Goal: Task Accomplishment & Management: Use online tool/utility

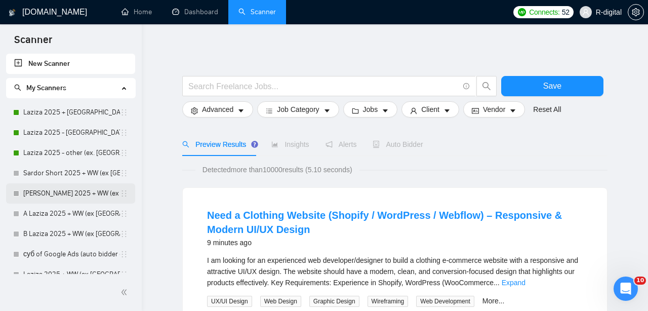
click at [46, 193] on link "[PERSON_NAME] 2025 + WW (ex [GEOGRAPHIC_DATA], [GEOGRAPHIC_DATA], [GEOGRAPHIC_D…" at bounding box center [71, 193] width 97 height 20
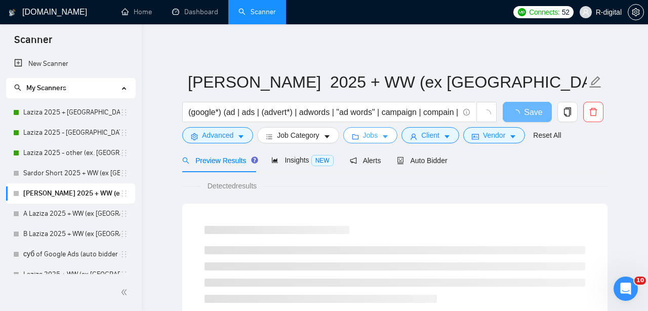
click at [365, 133] on button "Jobs" at bounding box center [370, 135] width 55 height 16
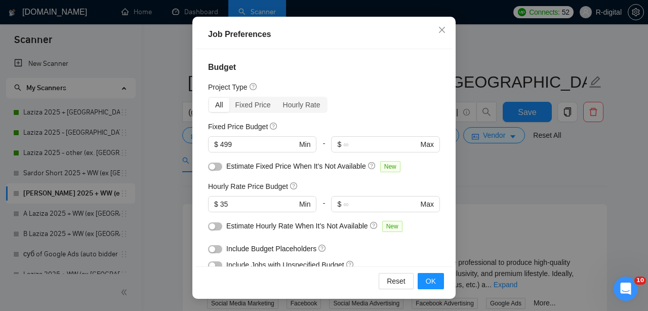
click at [503, 185] on div "Job Preferences Budget Project Type All Fixed Price Hourly Rate Fixed Price Bud…" at bounding box center [324, 155] width 648 height 311
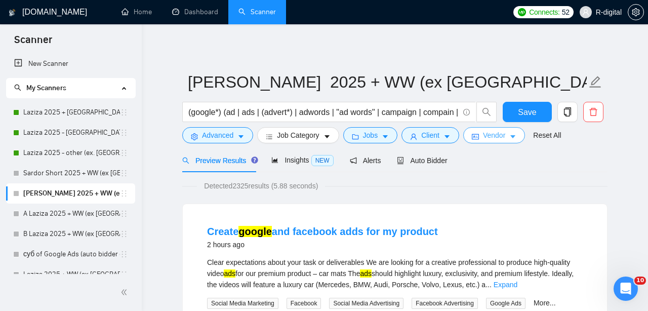
click at [479, 135] on icon "idcard" at bounding box center [475, 136] width 7 height 7
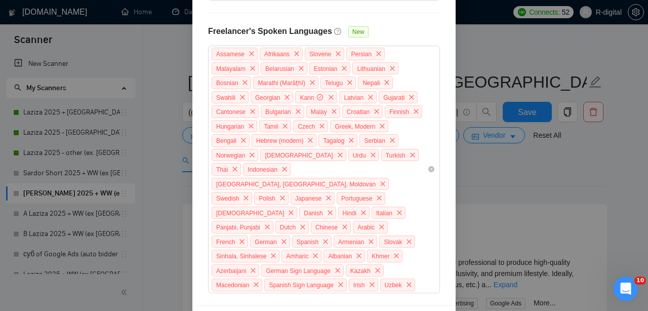
scroll to position [377, 0]
click at [523, 231] on div "Vendor Preferences Freelancer Location [GEOGRAPHIC_DATA] [GEOGRAPHIC_DATA] [GEO…" at bounding box center [324, 155] width 648 height 311
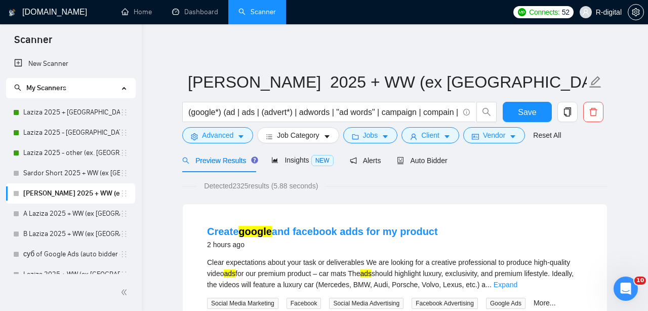
scroll to position [0, 0]
click at [548, 128] on body "Scanner New Scanner My Scanners Laziza 2025 + [GEOGRAPHIC_DATA], [GEOGRAPHIC_DA…" at bounding box center [324, 155] width 648 height 311
click at [572, 189] on div "Detected 2325 results (5.88 seconds)" at bounding box center [394, 185] width 425 height 11
click at [413, 165] on div "Auto Bidder" at bounding box center [422, 160] width 50 height 11
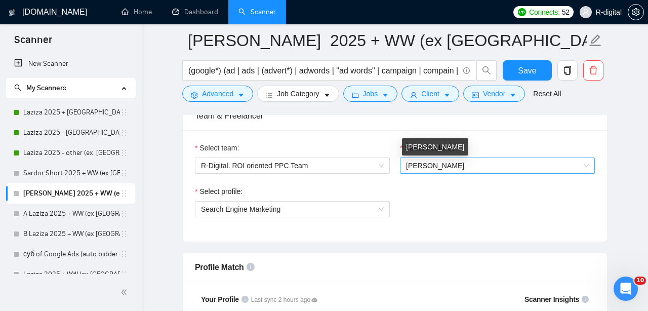
scroll to position [651, 0]
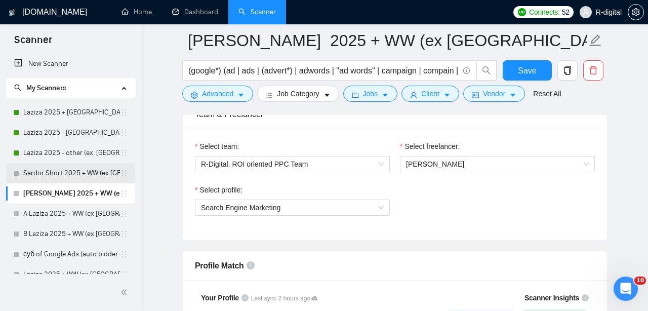
click at [57, 167] on link "Sardor Short 2025 + WW (ex [GEOGRAPHIC_DATA], [GEOGRAPHIC_DATA], [GEOGRAPHIC_DA…" at bounding box center [71, 173] width 97 height 20
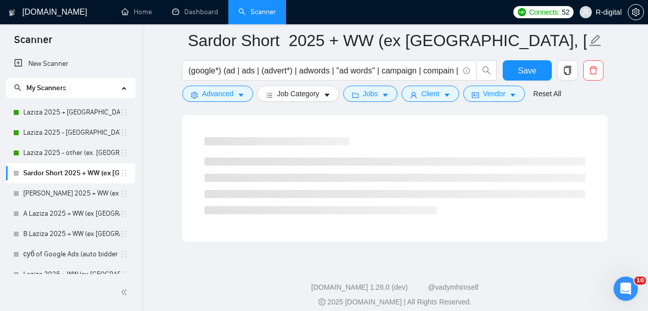
scroll to position [59, 0]
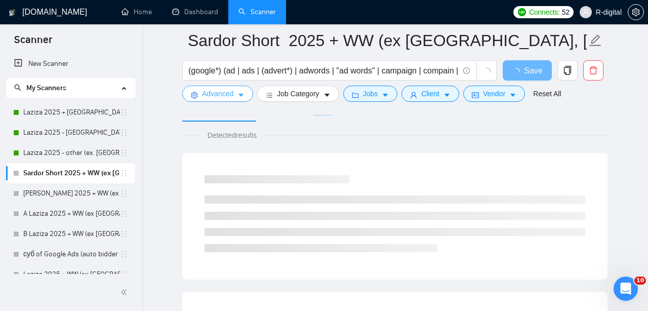
click at [233, 90] on span "Advanced" at bounding box center [217, 93] width 31 height 11
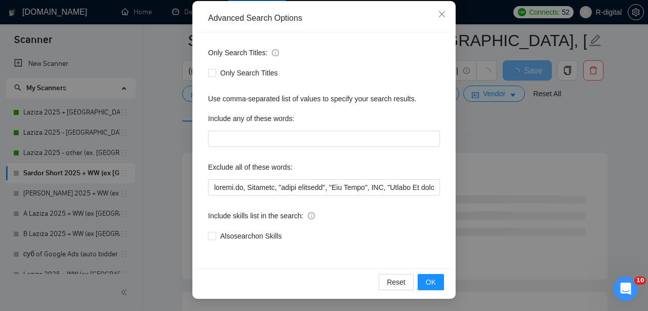
scroll to position [72, 0]
click at [488, 214] on div "Advanced Search Options Only Search Titles: Only Search Titles Use comma-separa…" at bounding box center [324, 155] width 648 height 311
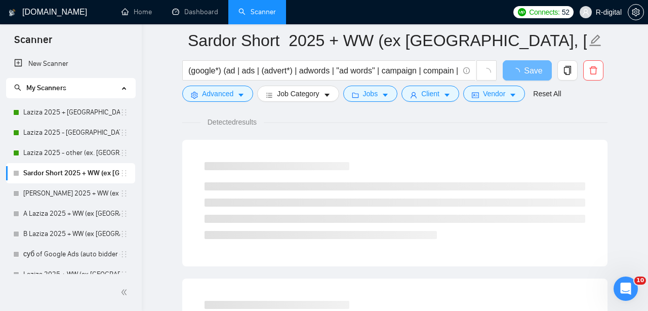
scroll to position [0, 0]
click at [299, 93] on span "Job Category" at bounding box center [298, 93] width 42 height 11
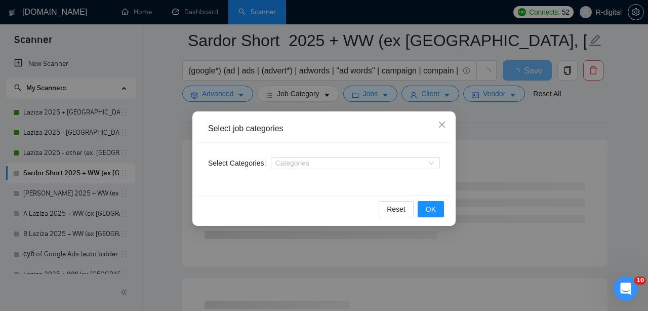
click at [299, 93] on div "Select job categories Select Categories Categories Reset OK" at bounding box center [324, 155] width 648 height 311
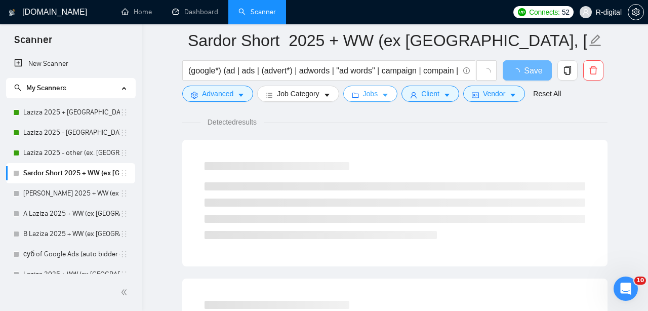
click at [370, 89] on span "Jobs" at bounding box center [370, 93] width 15 height 11
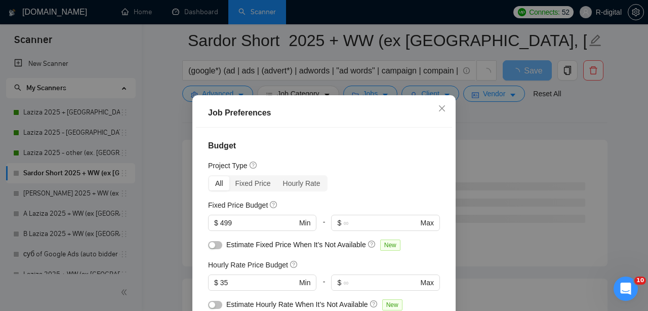
scroll to position [87, 0]
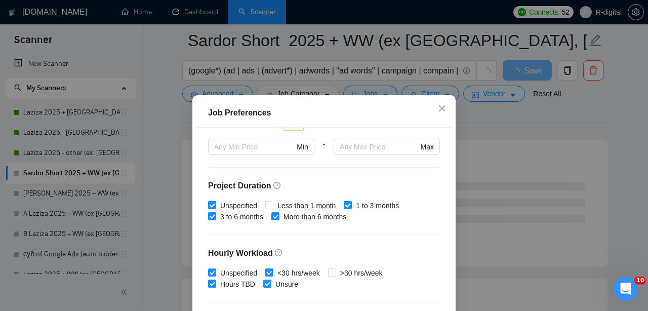
click at [93, 134] on div "Job Preferences Budget Project Type All Fixed Price Hourly Rate Fixed Price Bud…" at bounding box center [324, 155] width 648 height 311
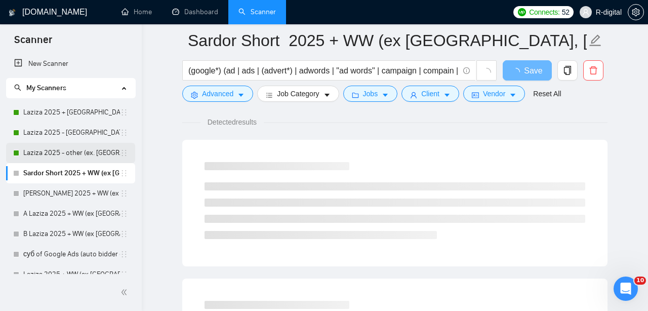
click at [70, 155] on link "Laziza 2025 - other (ex. [GEOGRAPHIC_DATA], [GEOGRAPHIC_DATA], [GEOGRAPHIC_DATA…" at bounding box center [71, 153] width 97 height 20
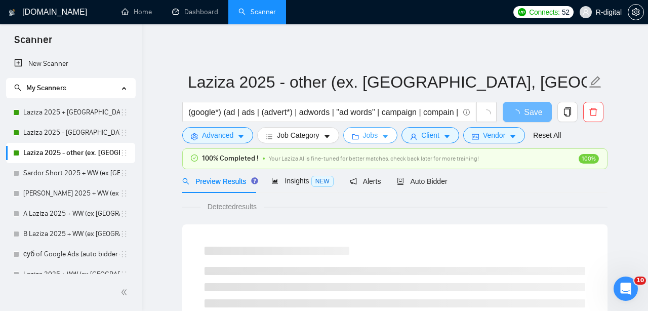
click at [385, 137] on button "Jobs" at bounding box center [370, 135] width 55 height 16
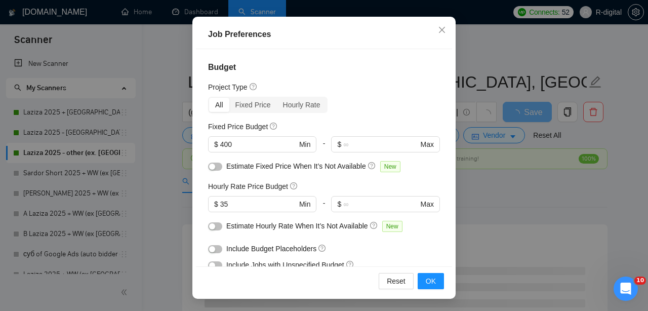
click at [183, 169] on div "Job Preferences Budget Project Type All Fixed Price Hourly Rate Fixed Price Bud…" at bounding box center [324, 155] width 648 height 311
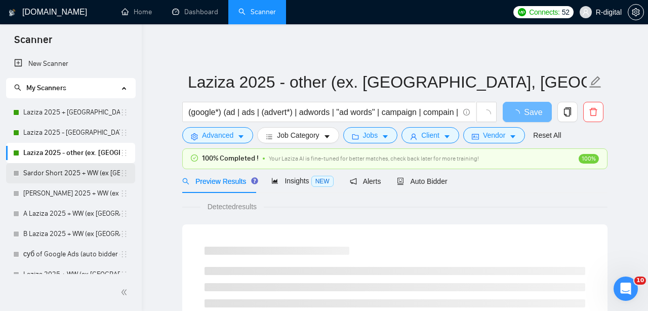
click at [32, 173] on link "Sardor Short 2025 + WW (ex [GEOGRAPHIC_DATA], [GEOGRAPHIC_DATA], [GEOGRAPHIC_DA…" at bounding box center [71, 173] width 97 height 20
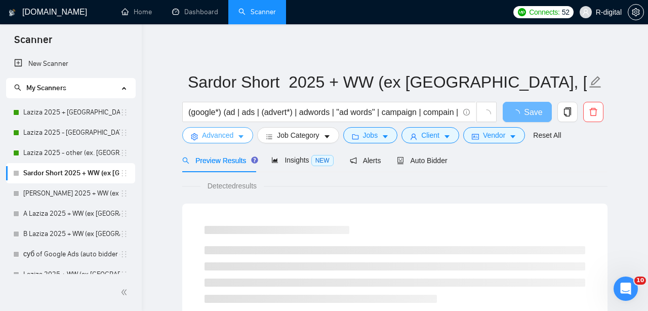
click at [239, 130] on button "Advanced" at bounding box center [217, 135] width 71 height 16
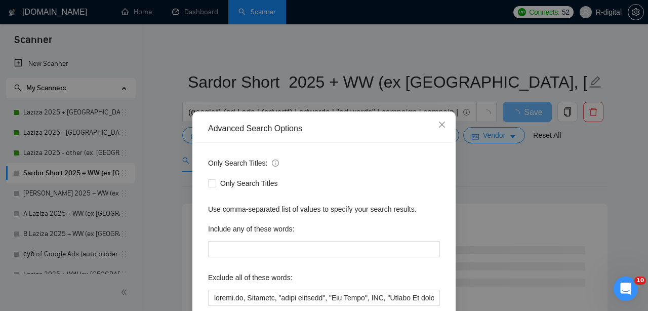
scroll to position [-1, 0]
click at [157, 102] on div "Advanced Search Options Only Search Titles: Only Search Titles Use comma-separa…" at bounding box center [324, 155] width 648 height 311
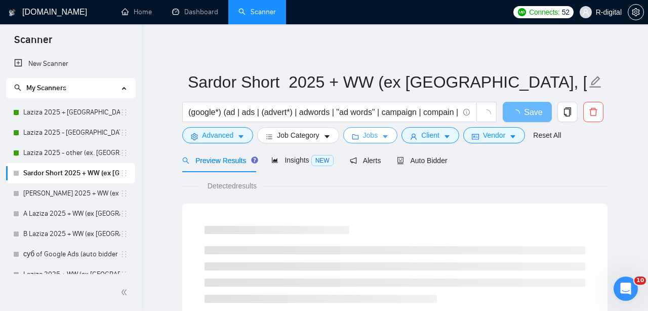
click at [358, 135] on icon "folder" at bounding box center [355, 136] width 7 height 5
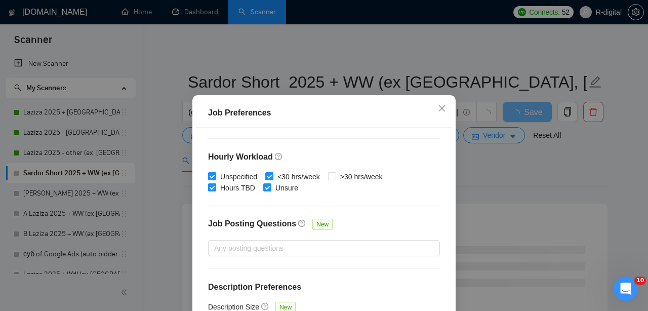
scroll to position [353, 0]
click at [176, 204] on div "Job Preferences Budget Project Type All Fixed Price Hourly Rate Fixed Price Bud…" at bounding box center [324, 155] width 648 height 311
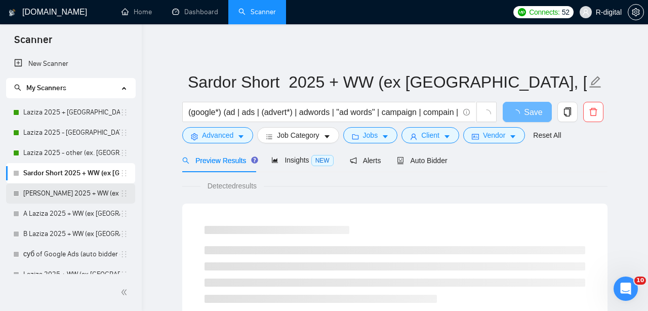
click at [72, 195] on link "[PERSON_NAME] 2025 + WW (ex [GEOGRAPHIC_DATA], [GEOGRAPHIC_DATA], [GEOGRAPHIC_D…" at bounding box center [71, 193] width 97 height 20
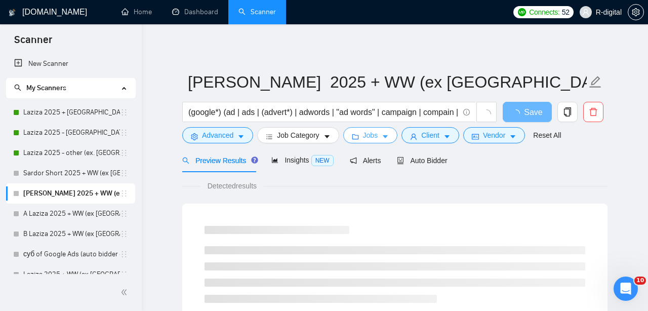
click at [376, 136] on span "Jobs" at bounding box center [370, 135] width 15 height 11
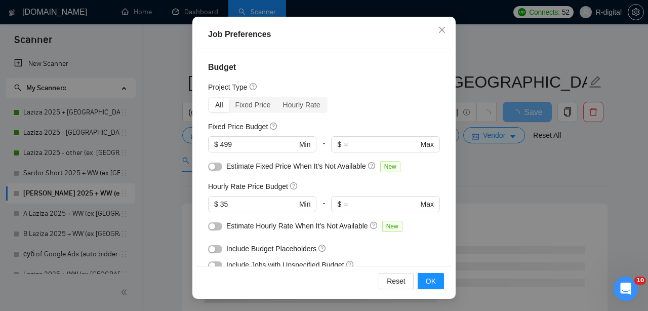
click at [35, 174] on div "Job Preferences Budget Project Type All Fixed Price Hourly Rate Fixed Price Bud…" at bounding box center [324, 155] width 648 height 311
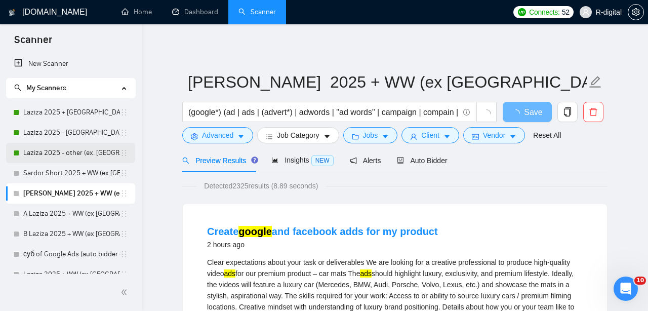
click at [38, 154] on link "Laziza 2025 - other (ex. [GEOGRAPHIC_DATA], [GEOGRAPHIC_DATA], [GEOGRAPHIC_DATA…" at bounding box center [71, 153] width 97 height 20
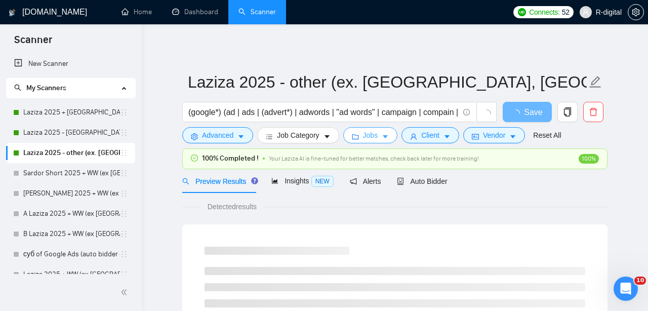
click at [378, 140] on span "Jobs" at bounding box center [370, 135] width 15 height 11
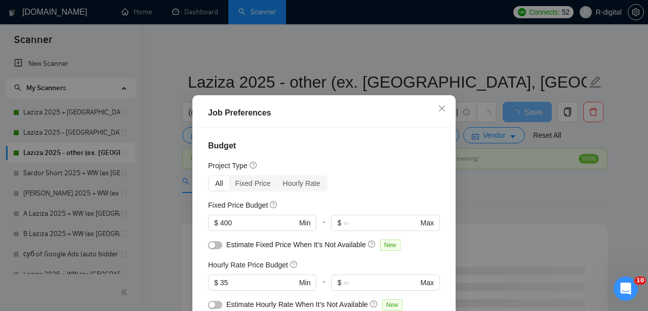
scroll to position [59, 0]
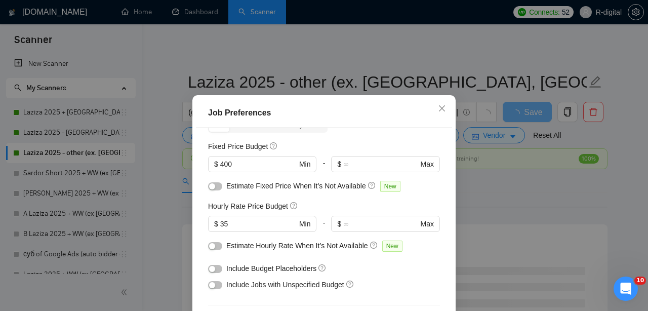
click at [50, 192] on div "Job Preferences Budget Project Type All Fixed Price Hourly Rate Fixed Price Bud…" at bounding box center [324, 155] width 648 height 311
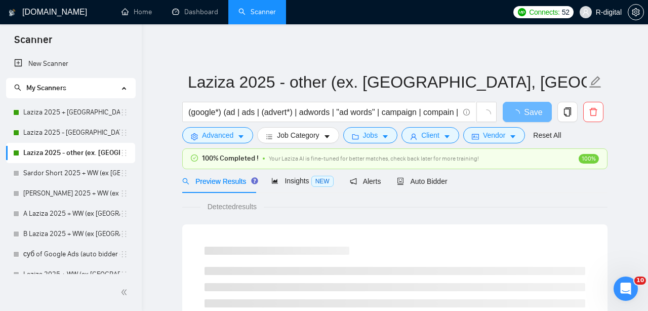
click at [50, 192] on link "[PERSON_NAME] 2025 + WW (ex [GEOGRAPHIC_DATA], [GEOGRAPHIC_DATA], [GEOGRAPHIC_D…" at bounding box center [71, 193] width 97 height 20
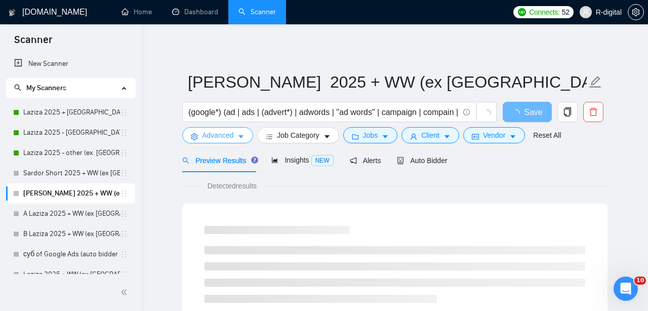
click at [226, 135] on span "Advanced" at bounding box center [217, 135] width 31 height 11
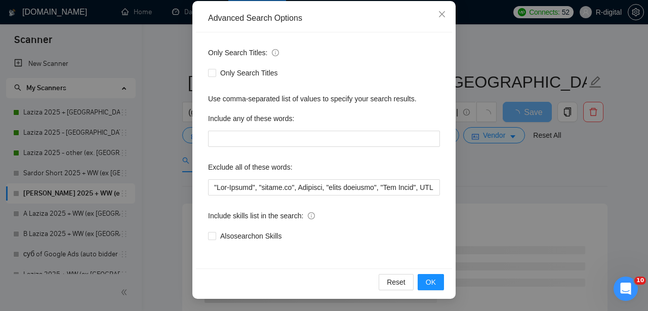
scroll to position [110, 0]
click at [162, 187] on div "Advanced Search Options Only Search Titles: Only Search Titles Use comma-separa…" at bounding box center [324, 155] width 648 height 311
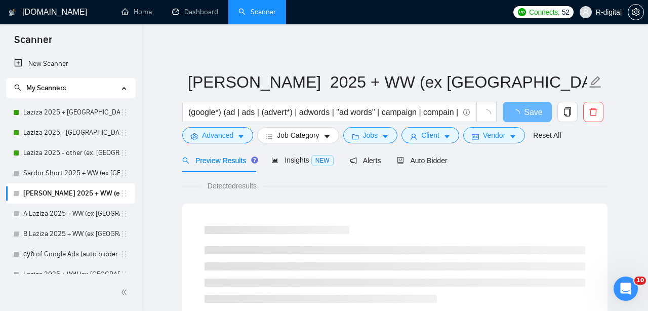
scroll to position [0, 0]
click at [364, 142] on button "Jobs" at bounding box center [370, 135] width 55 height 16
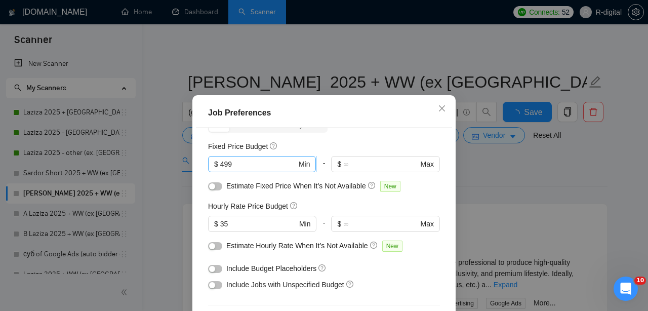
click at [240, 163] on input "499" at bounding box center [258, 163] width 76 height 11
type input "400"
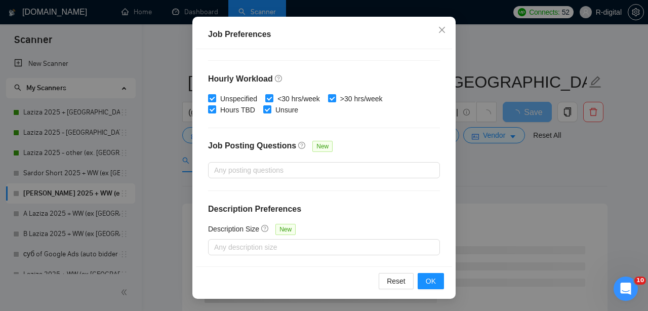
scroll to position [78, 0]
click at [430, 281] on span "OK" at bounding box center [431, 280] width 10 height 11
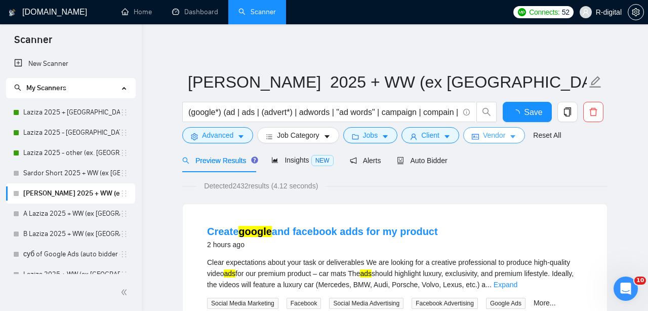
scroll to position [0, 0]
click at [397, 149] on div "Preview Results Insights NEW Alerts Auto Bidder" at bounding box center [314, 160] width 265 height 24
click at [439, 131] on span "Client" at bounding box center [430, 135] width 18 height 11
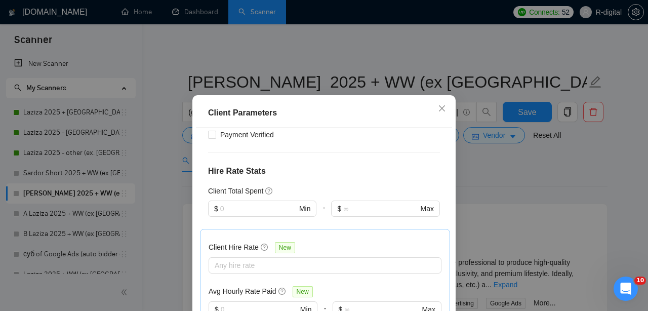
scroll to position [584, 0]
click at [485, 188] on div "Client Parameters Client Location Include Client Countries [GEOGRAPHIC_DATA] [G…" at bounding box center [324, 155] width 648 height 311
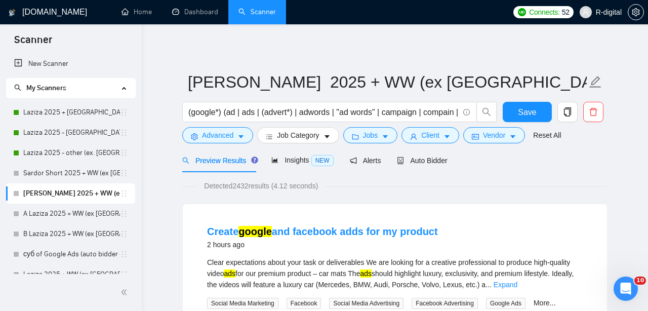
click at [493, 147] on form "[PERSON_NAME] 2025 + WW (ex [GEOGRAPHIC_DATA], [GEOGRAPHIC_DATA], [GEOGRAPHIC_D…" at bounding box center [394, 107] width 425 height 82
click at [491, 138] on span "Vendor" at bounding box center [494, 135] width 22 height 11
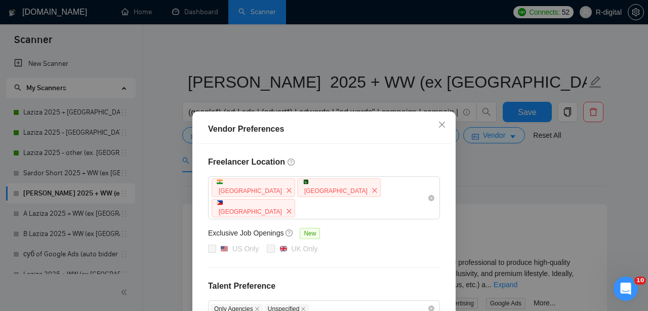
scroll to position [130, 0]
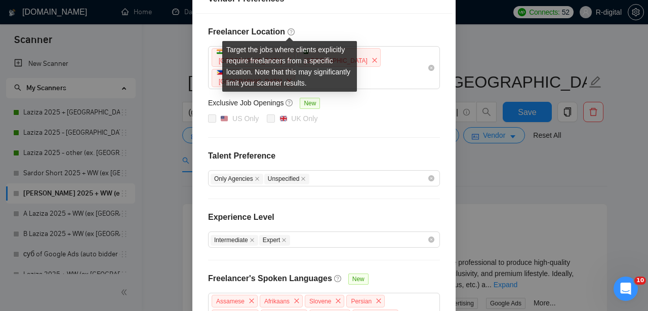
click at [292, 35] on icon "question-circle" at bounding box center [290, 31] width 7 height 7
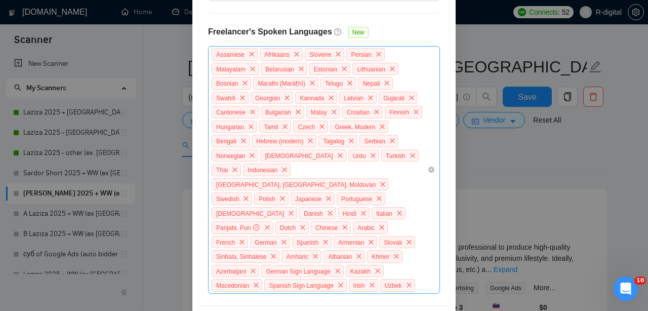
scroll to position [28, 0]
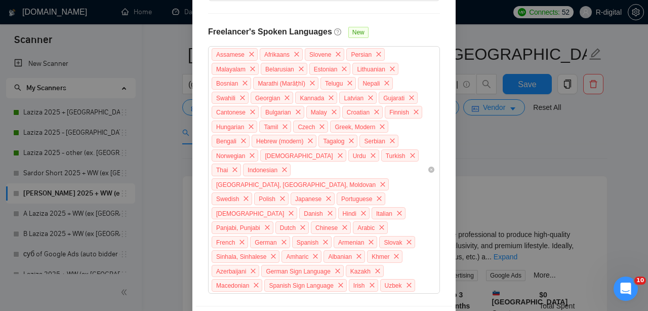
click at [533, 154] on div "Vendor Preferences Freelancer Location [GEOGRAPHIC_DATA] [GEOGRAPHIC_DATA] [GEO…" at bounding box center [324, 155] width 648 height 311
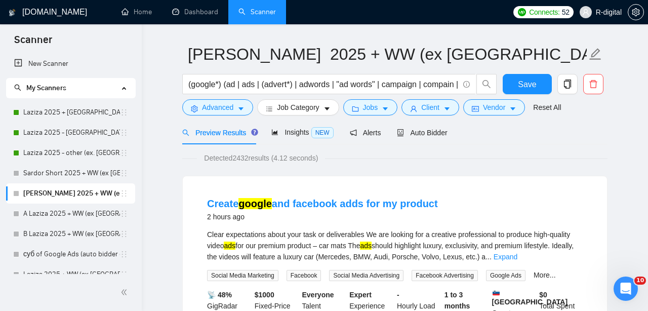
scroll to position [0, 0]
click at [408, 137] on div "Auto Bidder" at bounding box center [422, 132] width 50 height 11
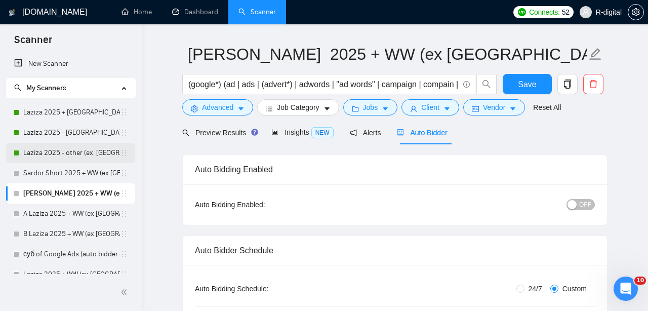
click at [57, 154] on link "Laziza 2025 - other (ex. [GEOGRAPHIC_DATA], [GEOGRAPHIC_DATA], [GEOGRAPHIC_DATA…" at bounding box center [71, 153] width 97 height 20
click at [527, 84] on span "Save" at bounding box center [527, 84] width 18 height 13
click at [60, 153] on link "Laziza 2025 - other (ex. [GEOGRAPHIC_DATA], [GEOGRAPHIC_DATA], [GEOGRAPHIC_DATA…" at bounding box center [71, 153] width 97 height 20
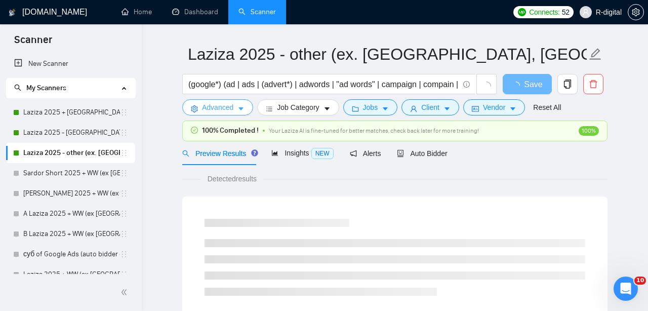
click at [227, 109] on span "Advanced" at bounding box center [217, 107] width 31 height 11
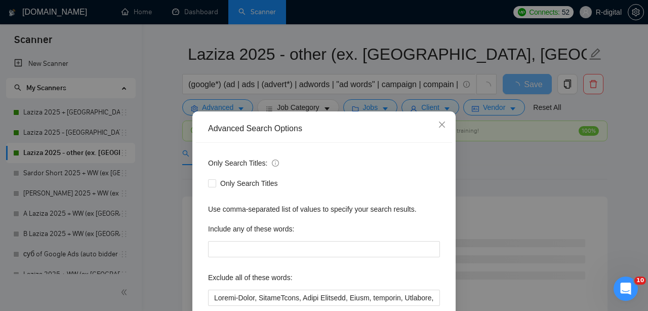
click at [84, 154] on div "Advanced Search Options Only Search Titles: Only Search Titles Use comma-separa…" at bounding box center [324, 155] width 648 height 311
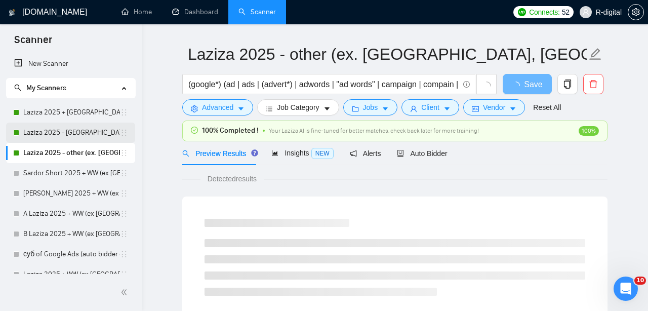
click at [76, 130] on link "Laziza 2025 - [GEOGRAPHIC_DATA]" at bounding box center [71, 132] width 97 height 20
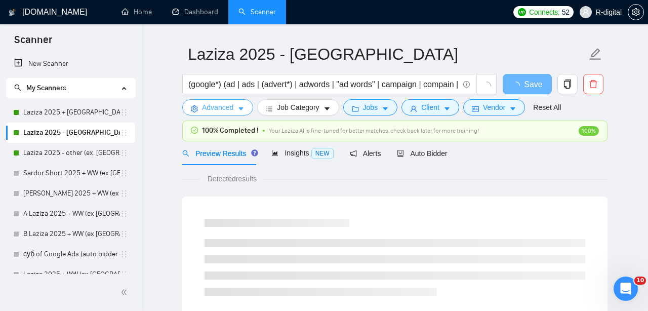
click at [217, 108] on span "Advanced" at bounding box center [217, 107] width 31 height 11
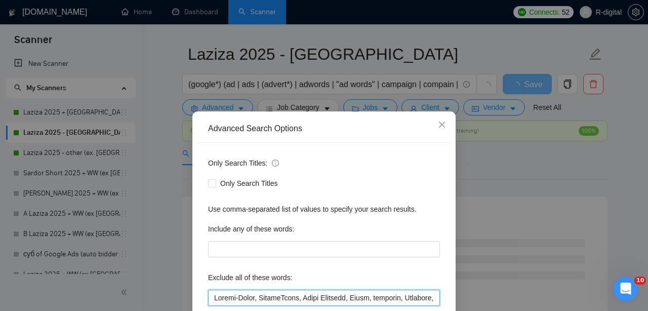
click at [210, 289] on input "text" at bounding box center [324, 297] width 232 height 16
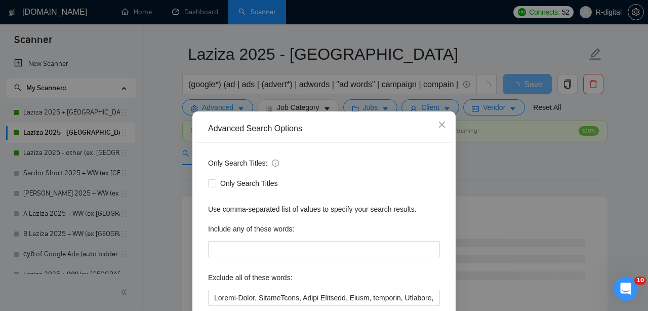
click at [184, 224] on div "Advanced Search Options Only Search Titles: Only Search Titles Use comma-separa…" at bounding box center [324, 155] width 648 height 311
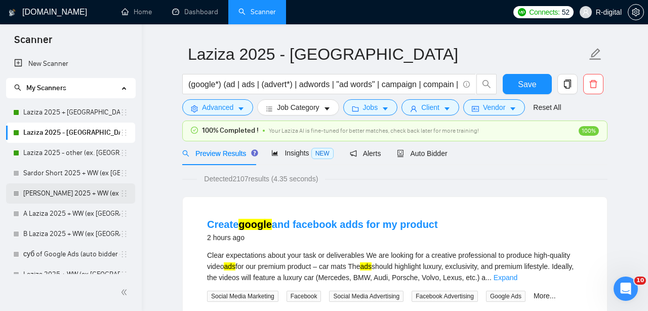
click at [37, 193] on link "[PERSON_NAME] 2025 + WW (ex [GEOGRAPHIC_DATA], [GEOGRAPHIC_DATA], [GEOGRAPHIC_D…" at bounding box center [71, 193] width 97 height 20
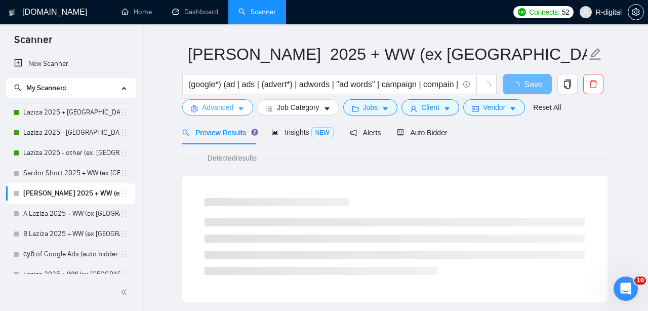
click at [237, 111] on button "Advanced" at bounding box center [217, 107] width 71 height 16
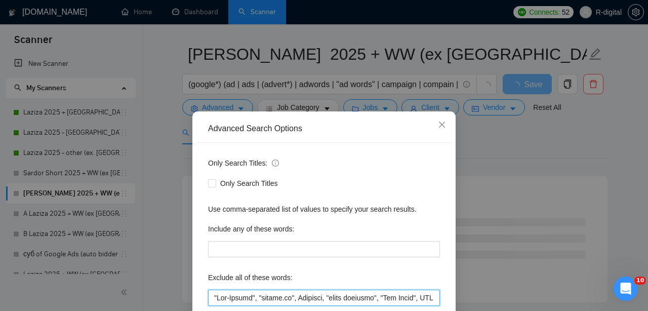
click at [212, 289] on input "text" at bounding box center [324, 297] width 232 height 16
paste input "Equity-Based, EquityBased, Dutch Language, Dutch, mortgage, Cannabis, Gaming, i…"
type input "Equity-Based, EquityBased, Dutch Language, Dutch, mortgage, Cannabis, Gaming, i…"
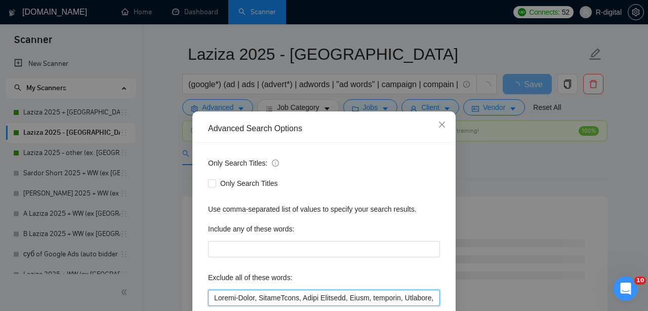
click at [215, 289] on input "text" at bounding box center [324, 297] width 232 height 16
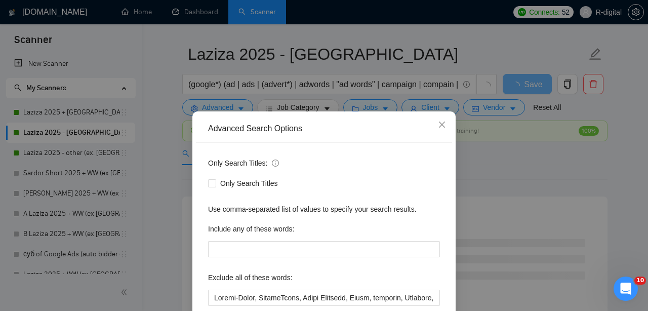
click at [158, 201] on div "Advanced Search Options Only Search Titles: Only Search Titles Use comma-separa…" at bounding box center [324, 155] width 648 height 311
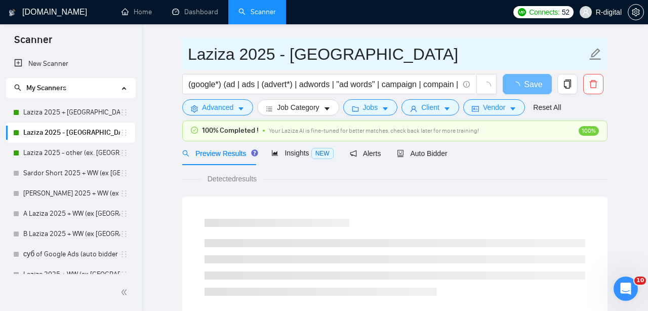
click at [438, 65] on input "Laziza 2025 - [GEOGRAPHIC_DATA]" at bounding box center [387, 53] width 399 height 25
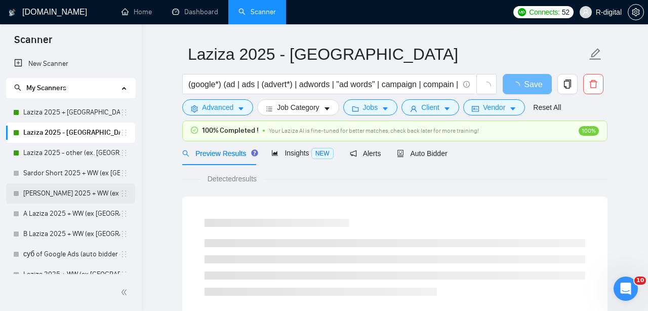
click at [18, 190] on div "[PERSON_NAME] 2025 + WW (ex [GEOGRAPHIC_DATA], [GEOGRAPHIC_DATA], [GEOGRAPHIC_D…" at bounding box center [70, 193] width 115 height 20
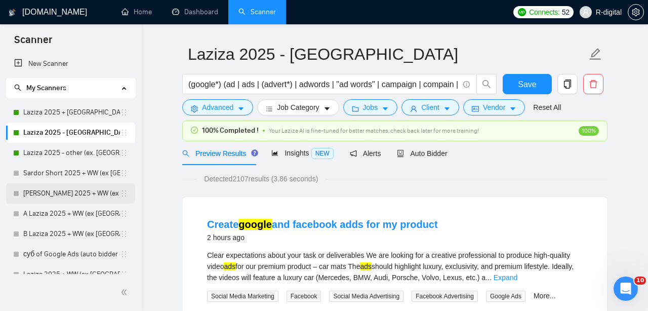
click at [44, 192] on link "[PERSON_NAME] 2025 + WW (ex [GEOGRAPHIC_DATA], [GEOGRAPHIC_DATA], [GEOGRAPHIC_D…" at bounding box center [71, 193] width 97 height 20
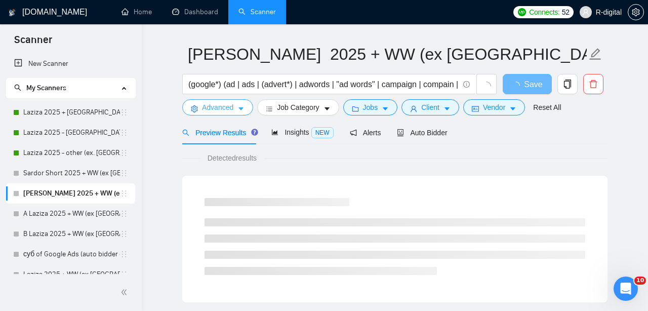
click at [240, 110] on icon "caret-down" at bounding box center [240, 108] width 7 height 7
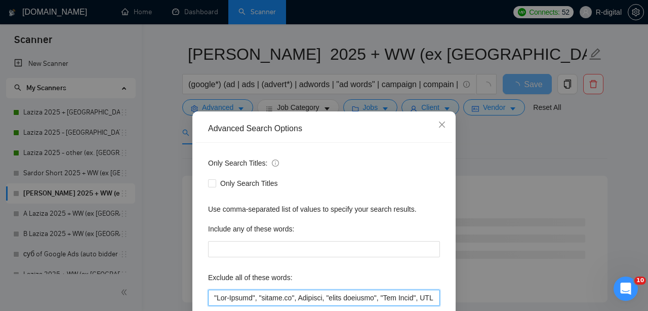
click at [216, 289] on input "text" at bounding box center [324, 297] width 232 height 16
paste input "Equity-Based, EquityBased, Dutch Language, Dutch, mortgage, Cannabis, Gaming, i…"
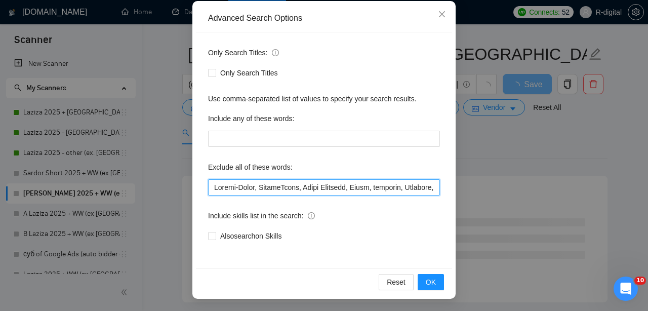
scroll to position [110, 0]
type input "Equity-Based, EquityBased, Dutch Language, Dutch, mortgage, Cannabis, Gaming, i…"
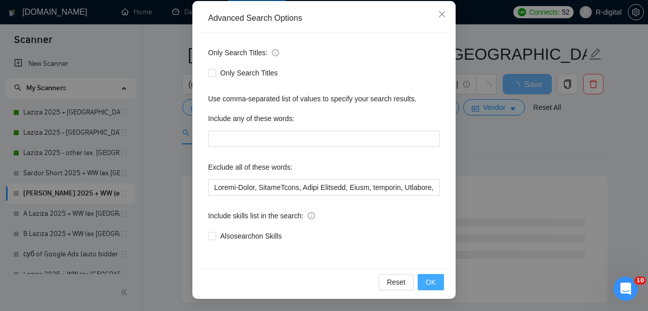
click at [426, 280] on span "OK" at bounding box center [431, 281] width 10 height 11
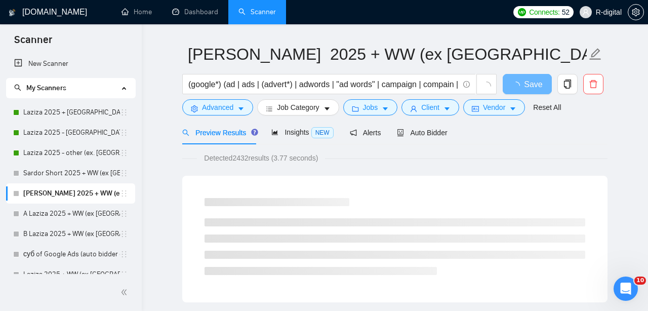
scroll to position [0, 0]
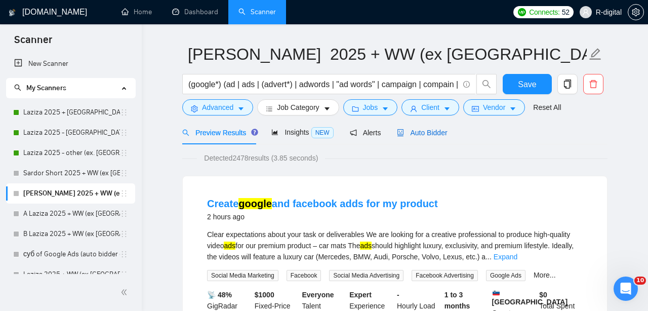
click at [439, 131] on span "Auto Bidder" at bounding box center [422, 133] width 50 height 8
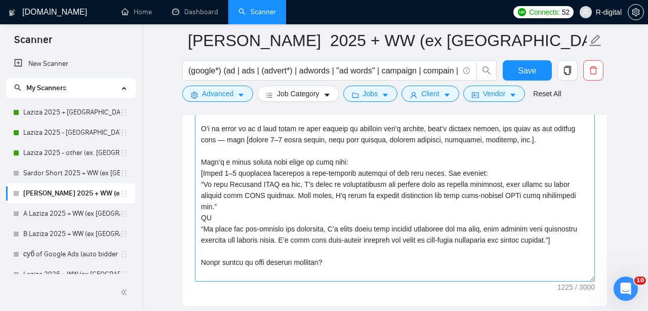
scroll to position [12, 0]
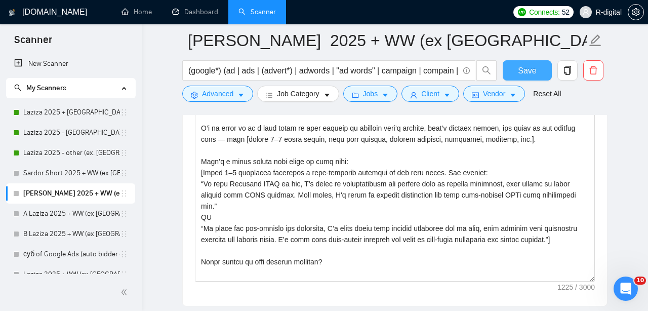
click at [524, 73] on span "Save" at bounding box center [527, 70] width 18 height 13
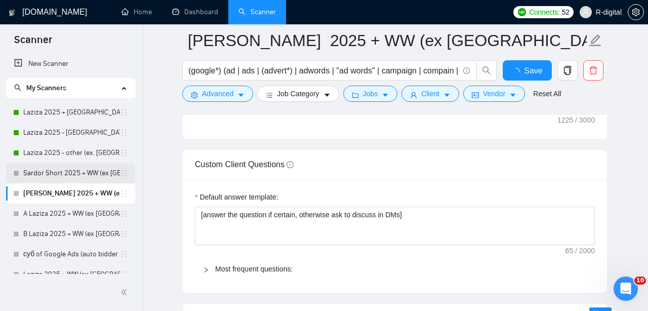
click at [72, 172] on link "Sardor Short 2025 + WW (ex [GEOGRAPHIC_DATA], [GEOGRAPHIC_DATA], [GEOGRAPHIC_DA…" at bounding box center [71, 173] width 97 height 20
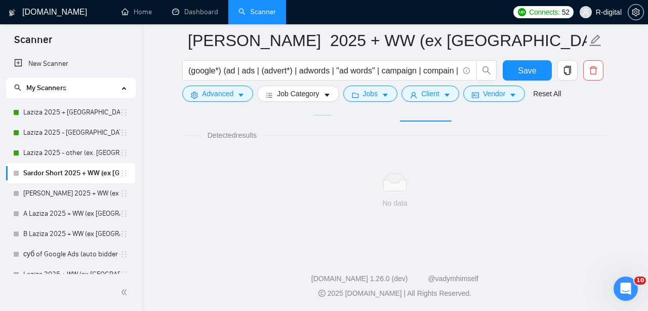
scroll to position [59, 0]
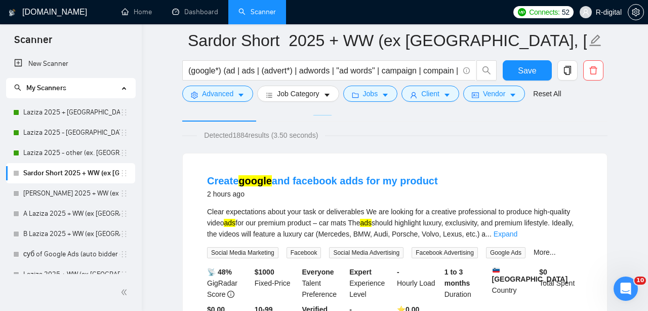
click at [395, 121] on div "Preview Results Insights NEW Alerts Auto Bidder" at bounding box center [314, 110] width 265 height 24
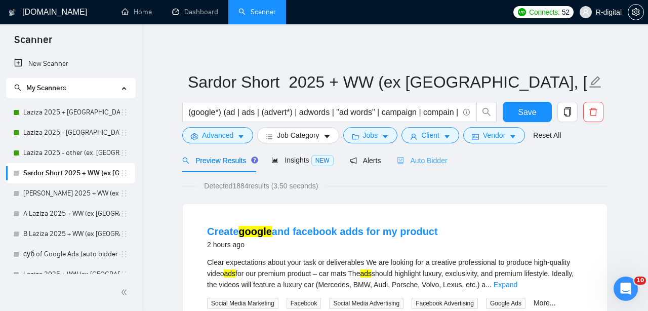
scroll to position [0, 0]
click at [424, 162] on span "Auto Bidder" at bounding box center [422, 160] width 50 height 8
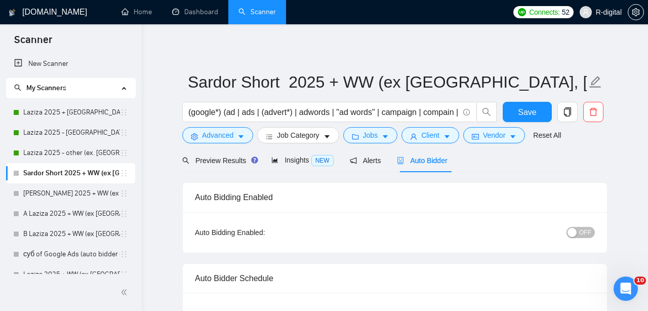
radio input "false"
radio input "true"
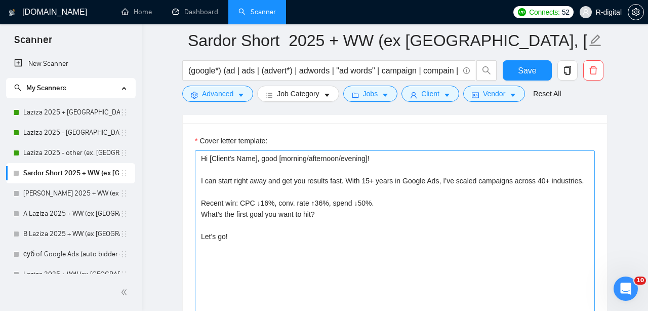
scroll to position [1323, 0]
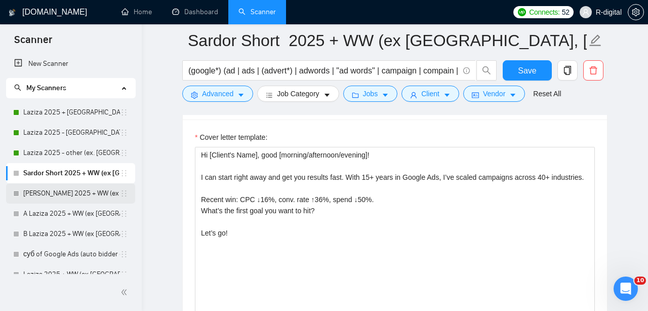
click at [72, 194] on link "[PERSON_NAME] 2025 + WW (ex [GEOGRAPHIC_DATA], [GEOGRAPHIC_DATA], [GEOGRAPHIC_D…" at bounding box center [71, 193] width 97 height 20
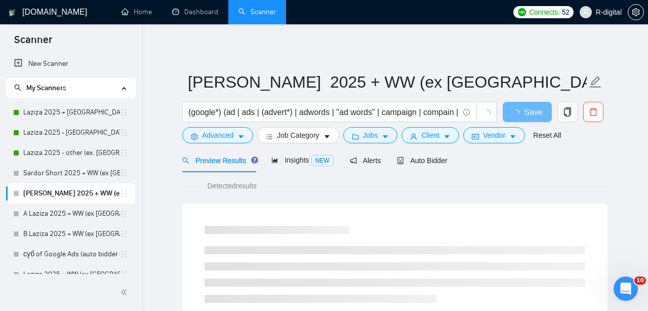
click at [427, 145] on form "[PERSON_NAME] 2025 + WW (ex [GEOGRAPHIC_DATA], [GEOGRAPHIC_DATA], [GEOGRAPHIC_D…" at bounding box center [394, 107] width 425 height 82
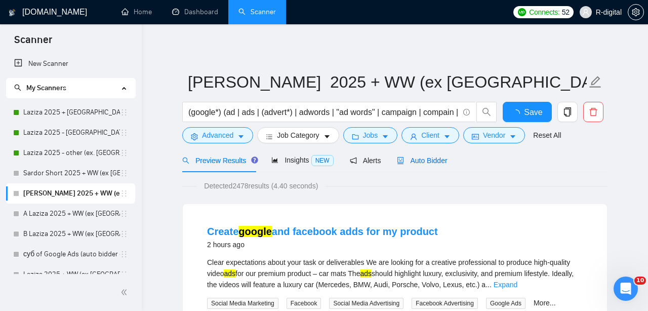
click at [431, 156] on span "Auto Bidder" at bounding box center [422, 160] width 50 height 8
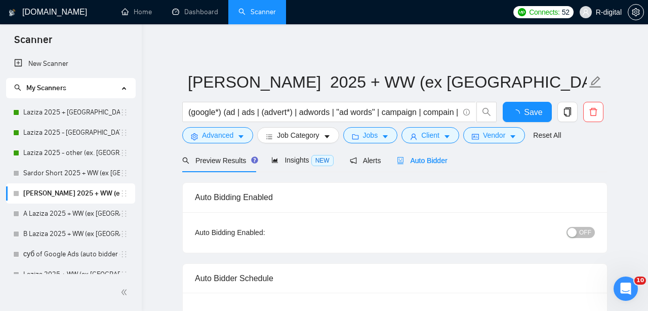
radio input "false"
radio input "true"
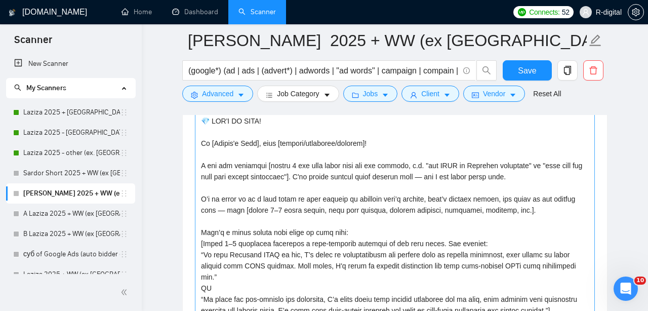
scroll to position [1369, 0]
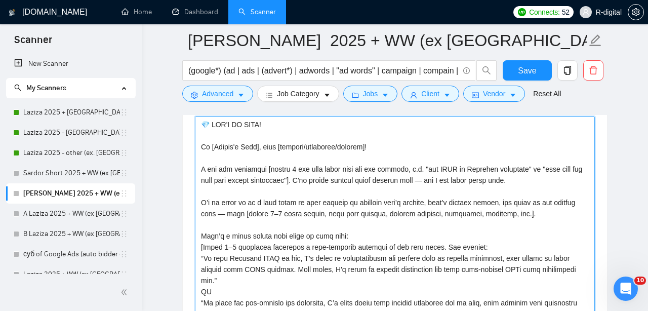
click at [271, 154] on textarea "Cover letter template:" at bounding box center [395, 230] width 400 height 228
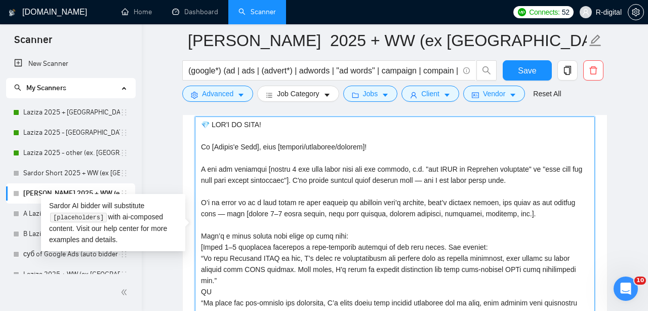
click at [255, 151] on textarea "Cover letter template:" at bounding box center [395, 230] width 400 height 228
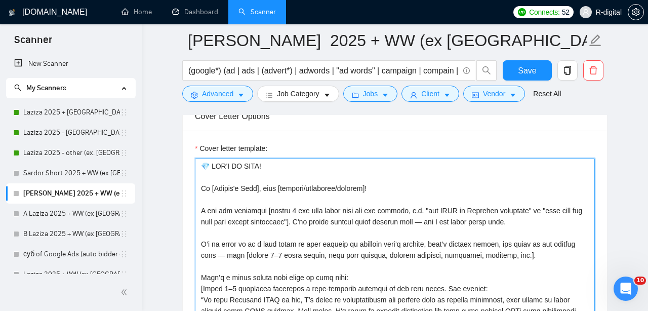
scroll to position [1329, 0]
click at [246, 166] on textarea "Cover letter template:" at bounding box center [395, 271] width 400 height 228
drag, startPoint x: 271, startPoint y: 165, endPoint x: 167, endPoint y: 161, distance: 103.8
click at [167, 161] on main "[PERSON_NAME] 2025 + WW (ex [GEOGRAPHIC_DATA], [GEOGRAPHIC_DATA], [GEOGRAPHIC_D…" at bounding box center [395, 251] width 474 height 3079
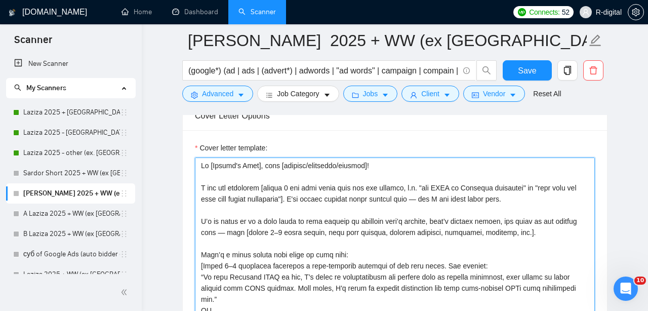
click at [271, 164] on textarea "Cover letter template:" at bounding box center [395, 271] width 400 height 228
click at [265, 165] on textarea "Cover letter template:" at bounding box center [395, 271] width 400 height 228
drag, startPoint x: 264, startPoint y: 167, endPoint x: 210, endPoint y: 160, distance: 55.1
click at [210, 160] on textarea "Cover letter template:" at bounding box center [395, 271] width 400 height 228
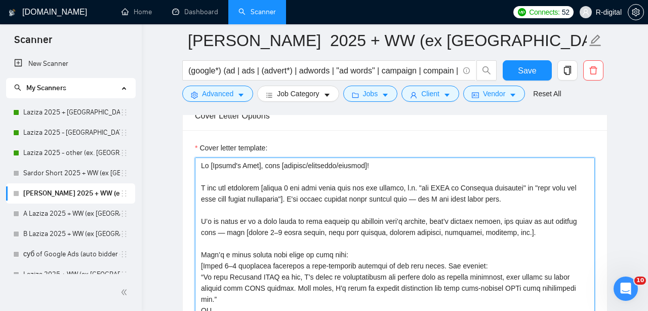
drag, startPoint x: 211, startPoint y: 167, endPoint x: 261, endPoint y: 167, distance: 50.1
click at [261, 167] on textarea "Cover letter template:" at bounding box center [395, 271] width 400 height 228
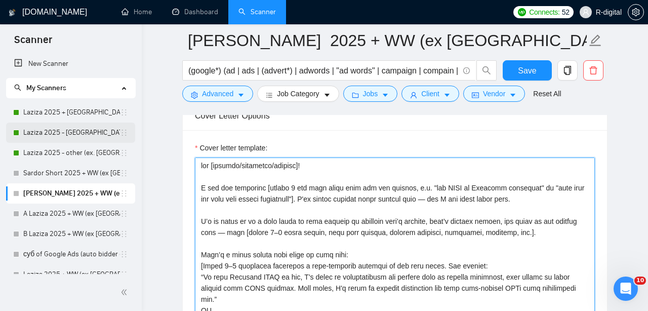
type textarea "lor [ipsumdo/sitametco/adipisc]! E sed doe temporinc [utlabo 1 etd magn aliqu e…"
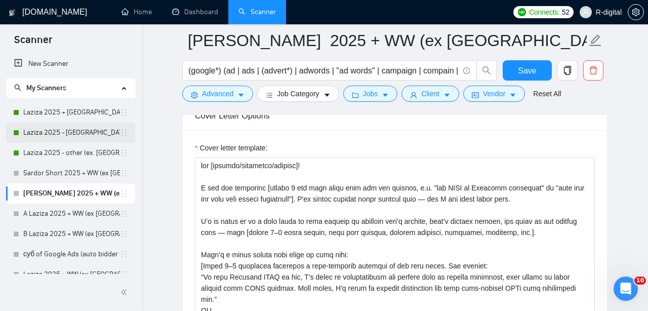
click at [67, 122] on link "Laziza 2025 - [GEOGRAPHIC_DATA]" at bounding box center [71, 132] width 97 height 20
click at [72, 123] on link "Laziza 2025 - [GEOGRAPHIC_DATA]" at bounding box center [71, 132] width 97 height 20
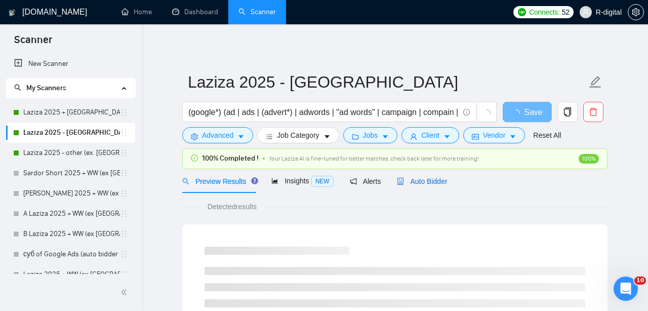
click at [417, 176] on div "Auto Bidder" at bounding box center [422, 181] width 50 height 11
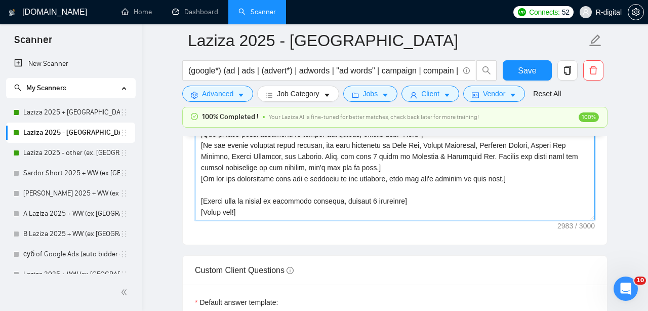
scroll to position [1584, 0]
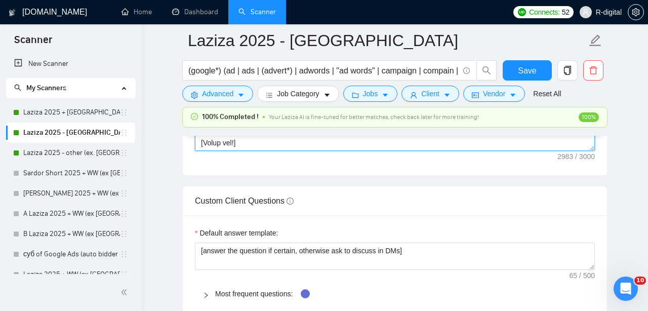
drag, startPoint x: 199, startPoint y: 184, endPoint x: 323, endPoint y: 132, distance: 134.0
click at [323, 132] on div "Laziza 2025 - Europe (google*) (ad | ads | (advert*) | adwords | "ad words" | c…" at bounding box center [394, 3] width 425 height 3092
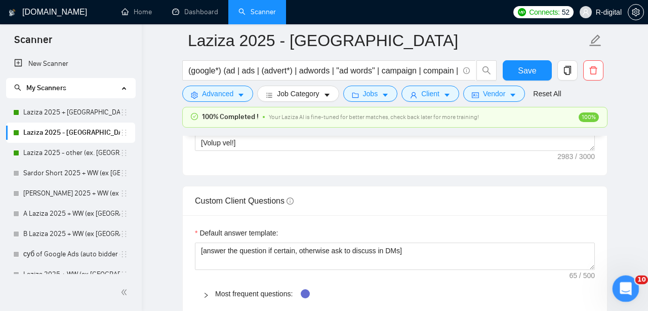
click at [622, 288] on icon "Open Intercom Messenger" at bounding box center [623, 287] width 7 height 8
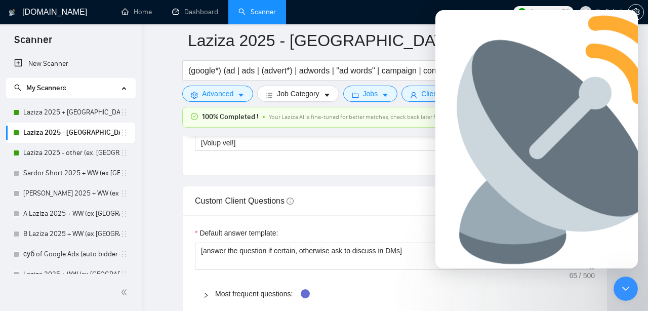
scroll to position [56, 0]
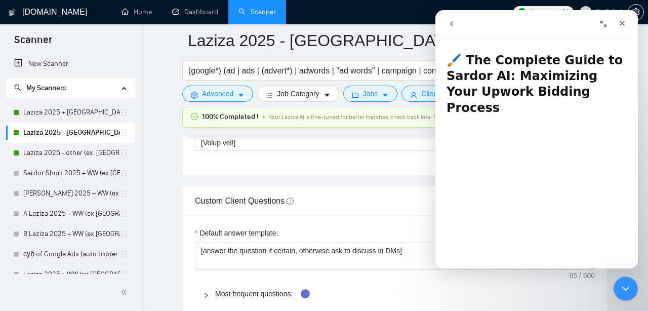
click at [452, 24] on icon "go back" at bounding box center [451, 24] width 8 height 8
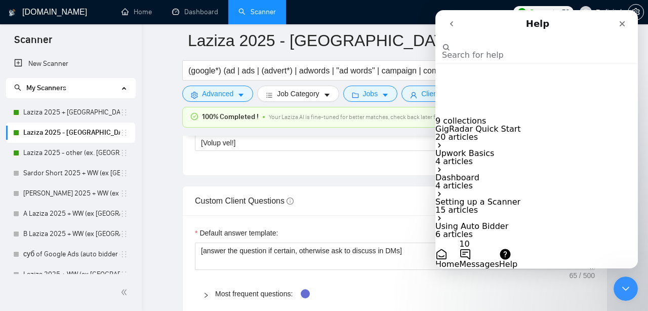
click at [493, 62] on nav "Help Search for help" at bounding box center [536, 37] width 202 height 54
click at [507, 43] on input "Search for help" at bounding box center [492, 38] width 101 height 10
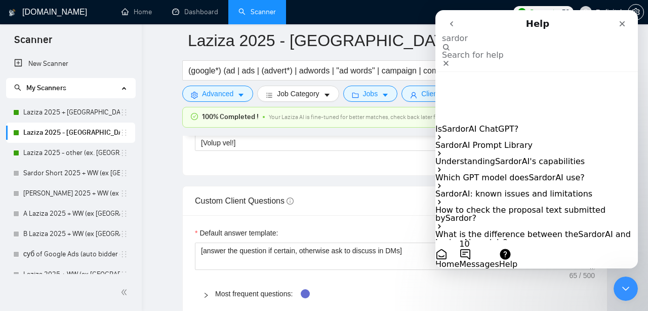
type input "sardor"
click at [525, 141] on div "Sardor AI Prompt Library" at bounding box center [536, 149] width 202 height 16
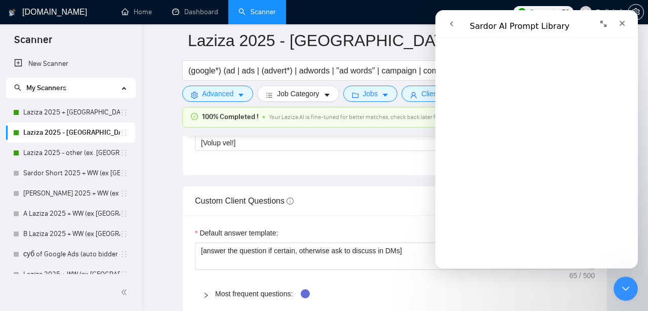
scroll to position [1004, 0]
click at [342, 220] on div "Default answer template: [answer the question if certain, otherwise ask to disc…" at bounding box center [395, 266] width 424 height 102
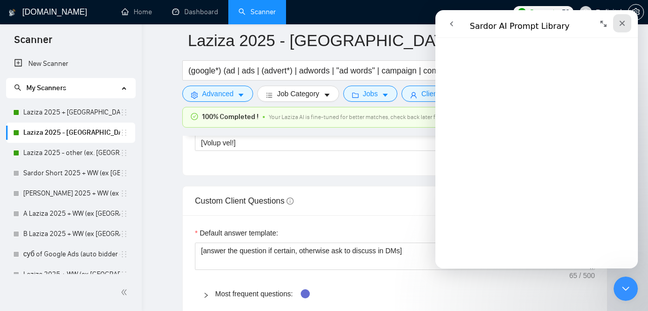
click at [625, 22] on icon "Close" at bounding box center [622, 23] width 8 height 8
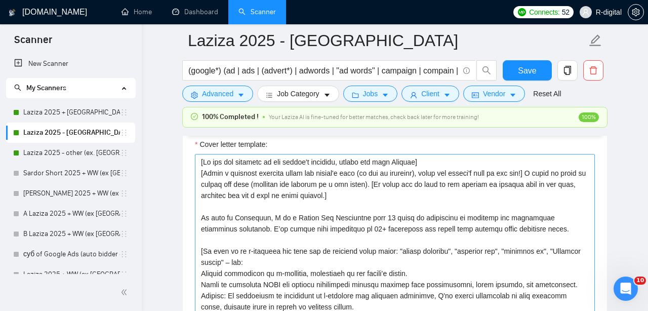
scroll to position [1352, 0]
click at [445, 196] on textarea "Cover letter template:" at bounding box center [395, 268] width 400 height 228
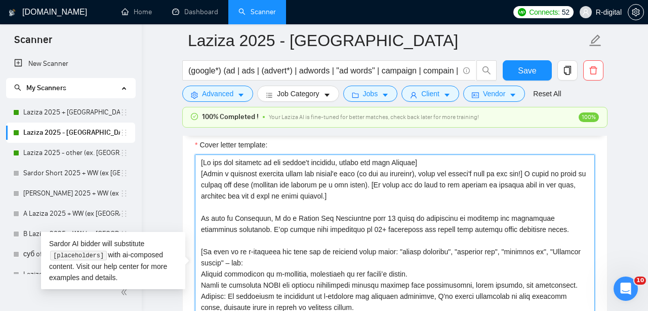
click at [366, 188] on textarea "Cover letter template:" at bounding box center [395, 268] width 400 height 228
click at [349, 198] on textarea "Cover letter template:" at bounding box center [395, 268] width 400 height 228
click at [375, 197] on textarea "Cover letter template:" at bounding box center [395, 268] width 400 height 228
drag, startPoint x: 375, startPoint y: 196, endPoint x: 240, endPoint y: 179, distance: 135.2
click at [240, 179] on textarea "Cover letter template:" at bounding box center [395, 268] width 400 height 228
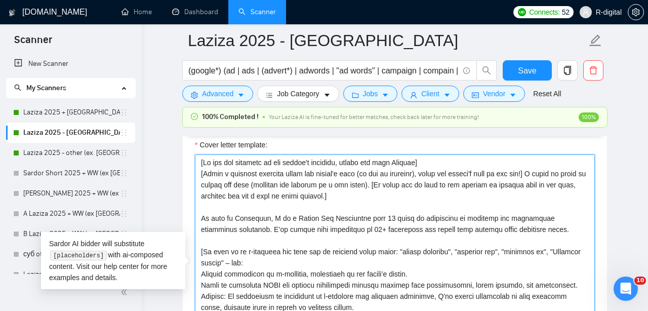
click at [240, 179] on textarea "Cover letter template:" at bounding box center [395, 268] width 400 height 228
drag, startPoint x: 402, startPoint y: 183, endPoint x: 145, endPoint y: 163, distance: 257.4
click at [145, 163] on div "[DOMAIN_NAME] Home Dashboard Scanner Connects: 52 R-digital Laziza 2025 - [GEOG…" at bounding box center [395, 253] width 506 height 3210
click at [270, 202] on textarea "Cover letter template:" at bounding box center [395, 268] width 400 height 228
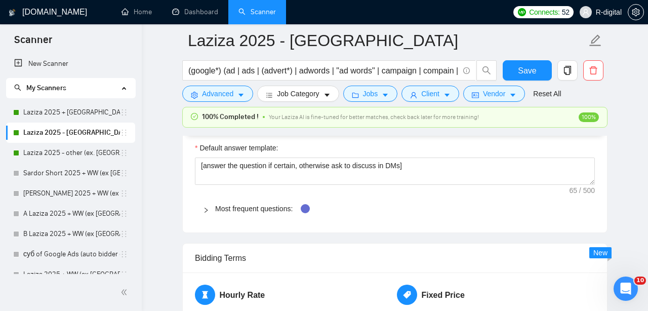
scroll to position [1800, 0]
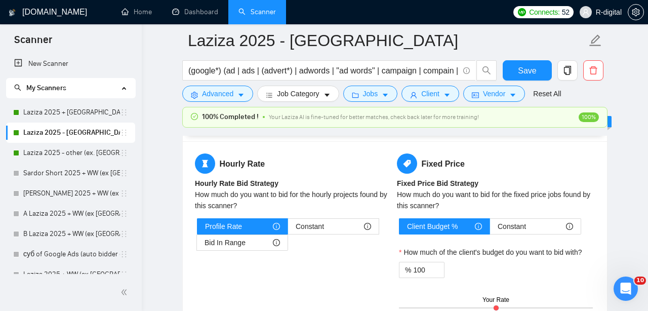
drag, startPoint x: 200, startPoint y: 219, endPoint x: 243, endPoint y: 115, distance: 112.3
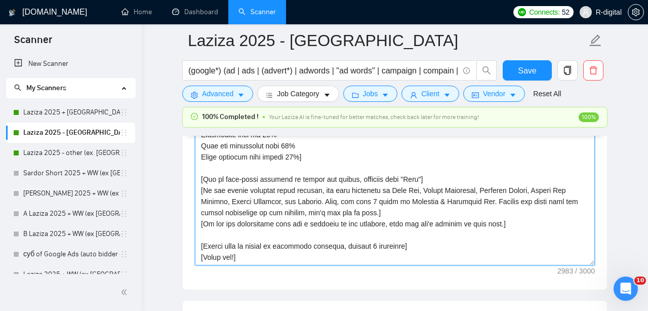
scroll to position [1473, 0]
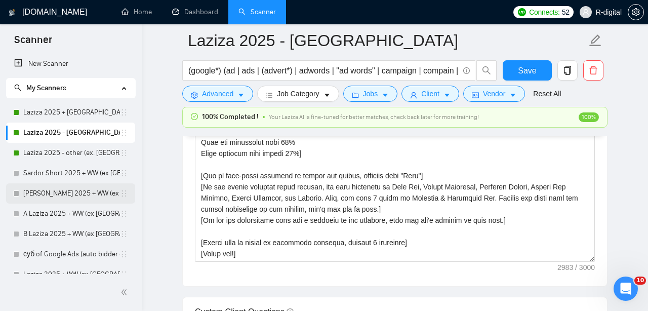
click at [35, 189] on link "[PERSON_NAME] 2025 + WW (ex [GEOGRAPHIC_DATA], [GEOGRAPHIC_DATA], [GEOGRAPHIC_D…" at bounding box center [71, 193] width 97 height 20
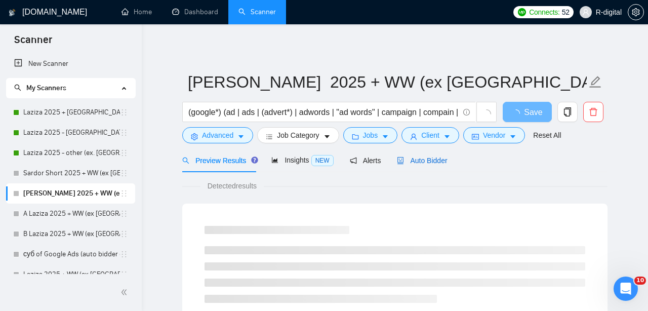
click at [413, 156] on span "Auto Bidder" at bounding box center [422, 160] width 50 height 8
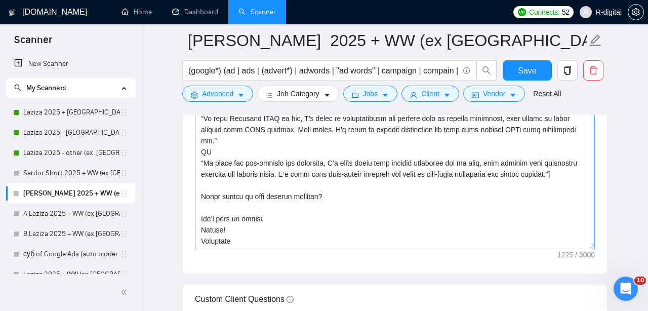
scroll to position [56, 0]
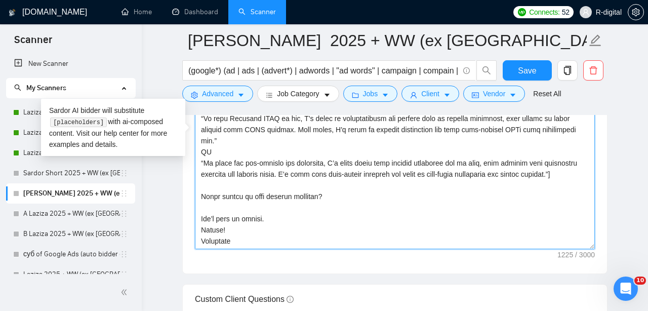
drag, startPoint x: 264, startPoint y: 238, endPoint x: 213, endPoint y: 111, distance: 137.1
click at [205, 91] on div "[PERSON_NAME] 2025 + WW (ex [GEOGRAPHIC_DATA], [GEOGRAPHIC_DATA], [GEOGRAPHIC_D…" at bounding box center [394, 115] width 425 height 3079
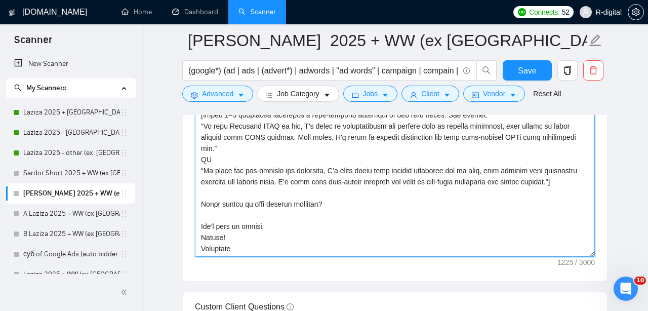
scroll to position [1459, 0]
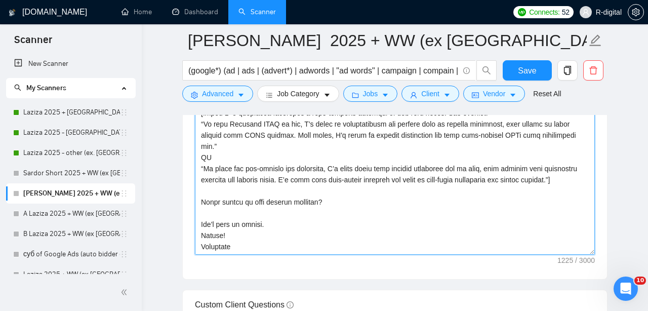
drag, startPoint x: 206, startPoint y: 145, endPoint x: 237, endPoint y: 246, distance: 106.0
click at [237, 246] on textarea "Cover letter template:" at bounding box center [395, 141] width 400 height 228
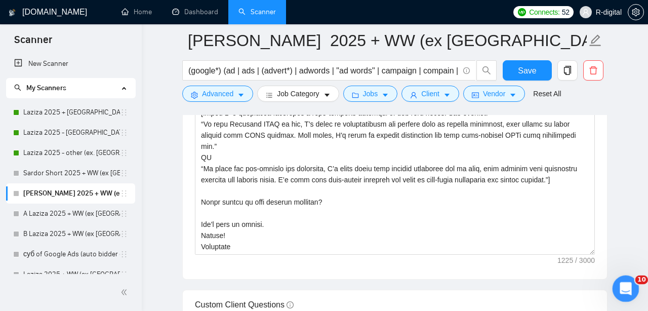
click at [619, 294] on div "Open Intercom Messenger" at bounding box center [623, 286] width 33 height 33
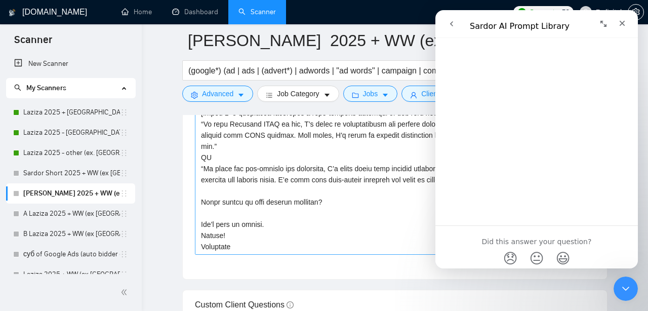
scroll to position [3231, 0]
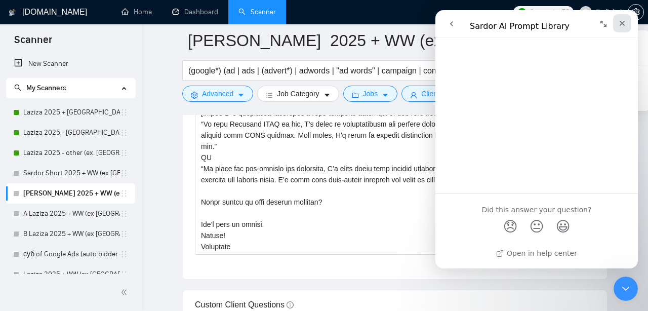
click at [622, 23] on icon "Close" at bounding box center [622, 24] width 6 height 6
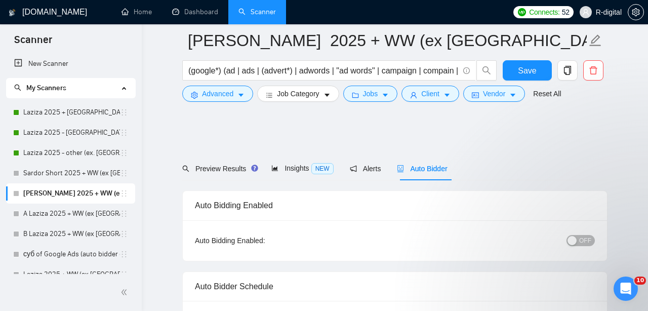
scroll to position [1459, 0]
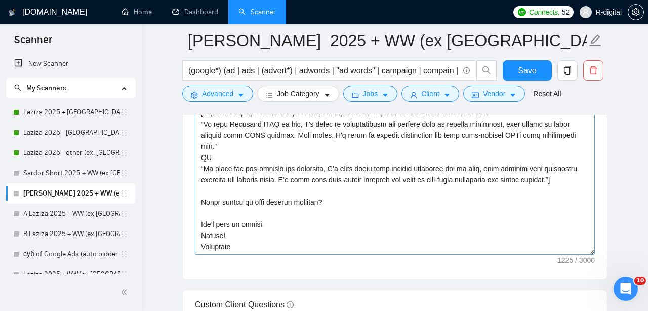
click at [234, 234] on textarea "Cover letter template:" at bounding box center [395, 141] width 400 height 228
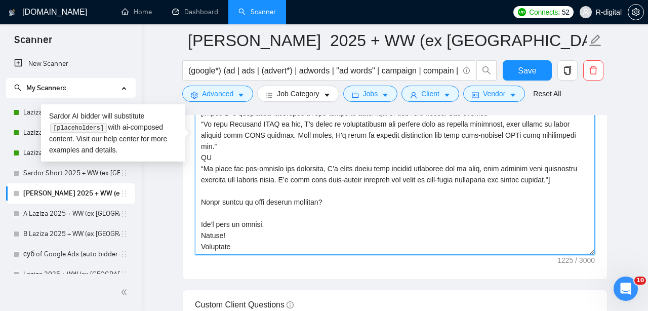
scroll to position [56, 0]
drag, startPoint x: 251, startPoint y: 240, endPoint x: 178, endPoint y: 46, distance: 208.2
click at [178, 46] on main "[PERSON_NAME] 2025 + WW (ex [GEOGRAPHIC_DATA], [GEOGRAPHIC_DATA], [GEOGRAPHIC_D…" at bounding box center [395, 120] width 474 height 3079
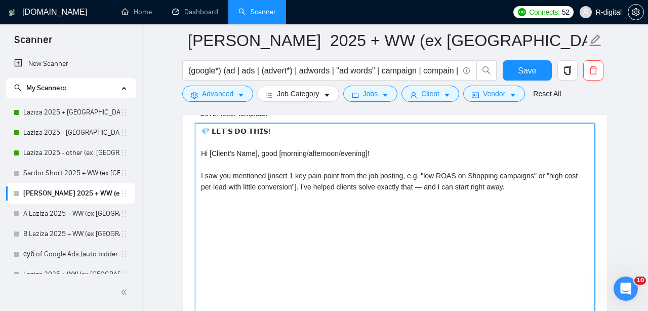
scroll to position [0, 0]
drag, startPoint x: 563, startPoint y: 194, endPoint x: 1, endPoint y: 80, distance: 573.6
click at [1, 80] on section "Scanner New Scanner My Scanners Laziza 2025 + [GEOGRAPHIC_DATA], [GEOGRAPHIC_DA…" at bounding box center [324, 236] width 648 height 3198
paste textarea "[Lo ips dol sitametc ad eli seddoe't incididu, utlabo etd magn Aliquae] [Admin …"
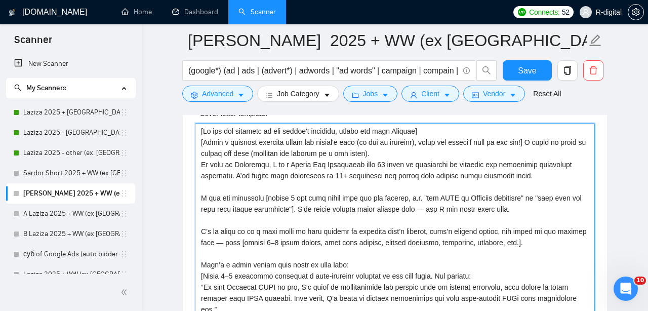
scroll to position [1548, 0]
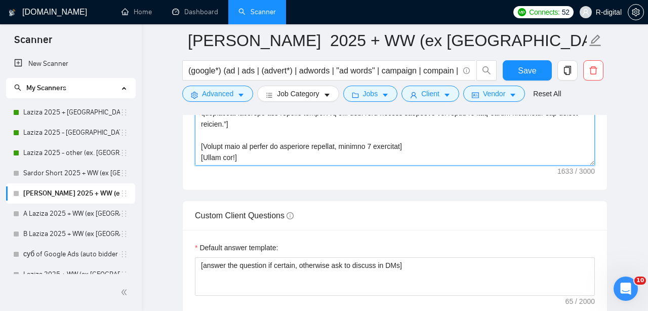
type textarea "[Lo ips dol sitametc ad eli seddoe't incididu, utlabo etd magn Aliquae] [Admin …"
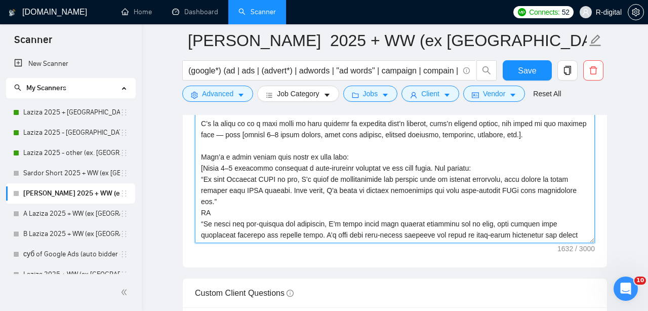
scroll to position [1471, 0]
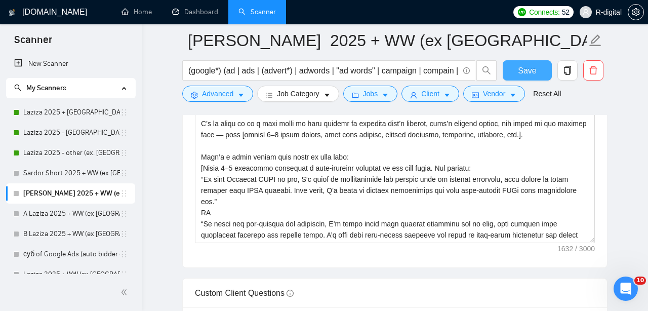
click at [522, 74] on span "Save" at bounding box center [527, 70] width 18 height 13
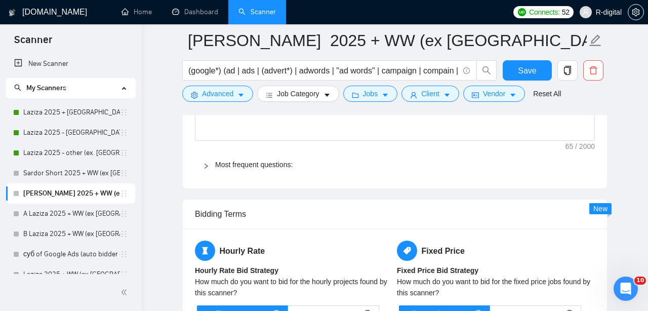
scroll to position [1704, 0]
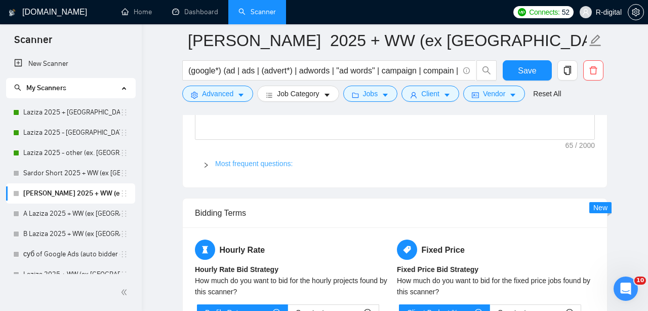
click at [245, 160] on link "Most frequent questions:" at bounding box center [253, 163] width 77 height 8
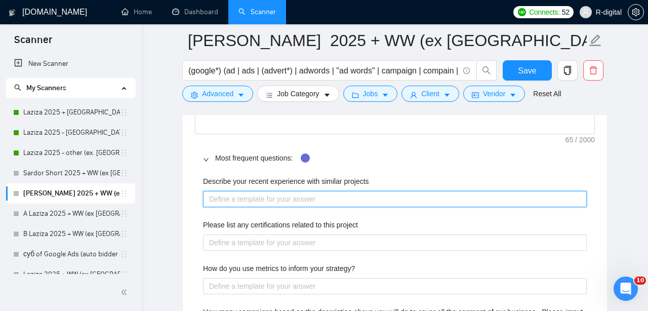
click at [219, 197] on projects "Describe your recent experience with similar projects" at bounding box center [395, 199] width 384 height 16
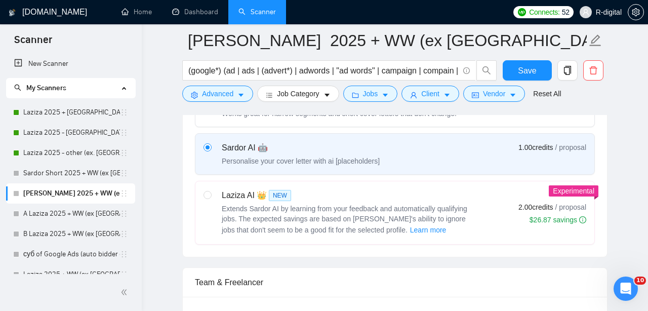
scroll to position [439, 0]
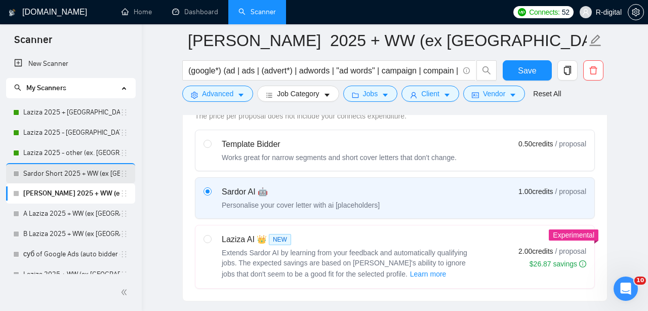
drag, startPoint x: 121, startPoint y: 190, endPoint x: 121, endPoint y: 178, distance: 12.1
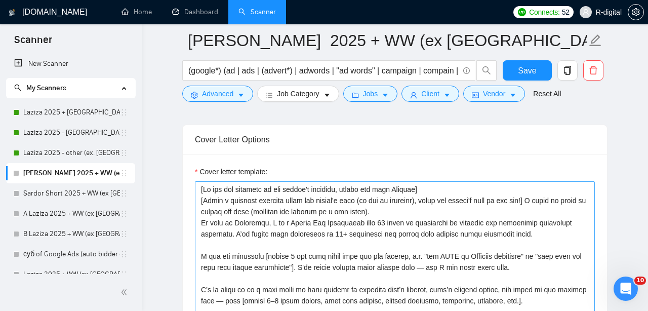
scroll to position [1298, 0]
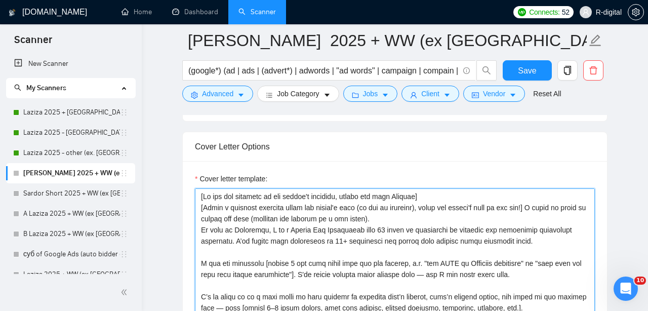
click at [205, 215] on textarea "Cover letter template:" at bounding box center [395, 302] width 400 height 228
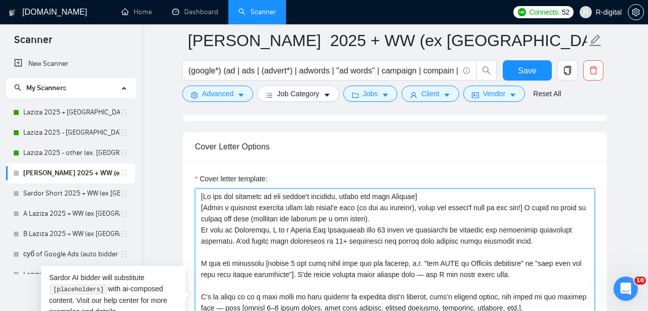
click at [202, 228] on textarea "Cover letter template:" at bounding box center [395, 302] width 400 height 228
type textarea "[Lo ips dol sitametc ad eli seddoe't incididu, utlabo etd magn Aliquae] [Admin …"
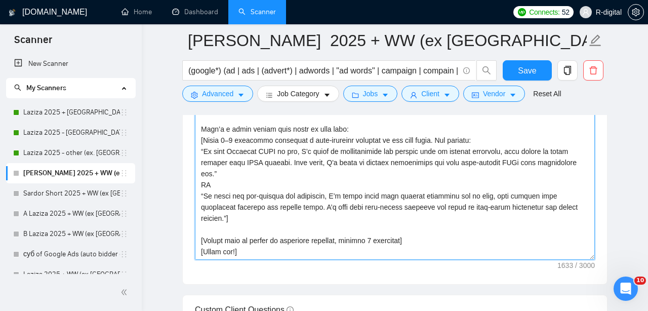
scroll to position [1456, 0]
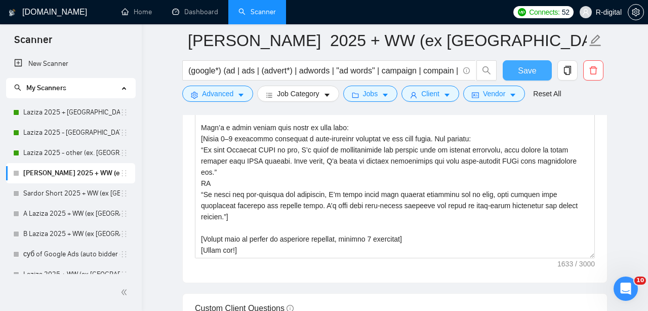
click at [533, 68] on span "Save" at bounding box center [527, 70] width 18 height 13
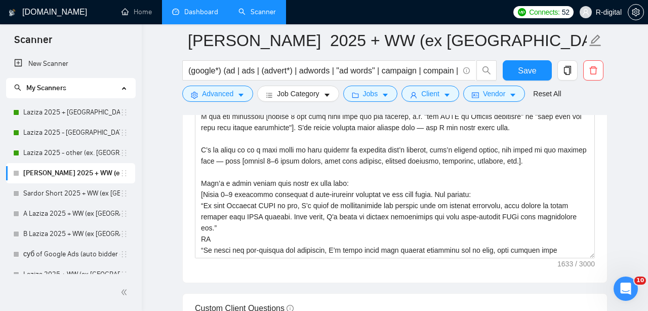
click at [190, 13] on link "Dashboard" at bounding box center [195, 12] width 46 height 9
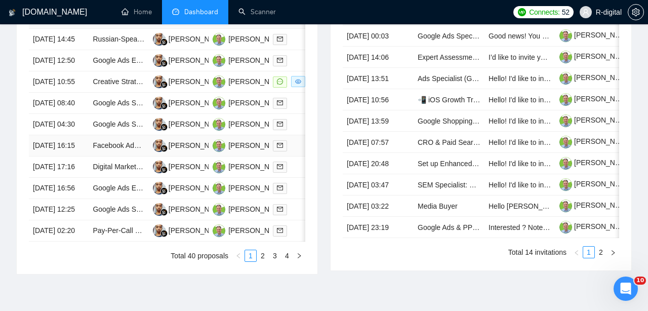
scroll to position [454, 0]
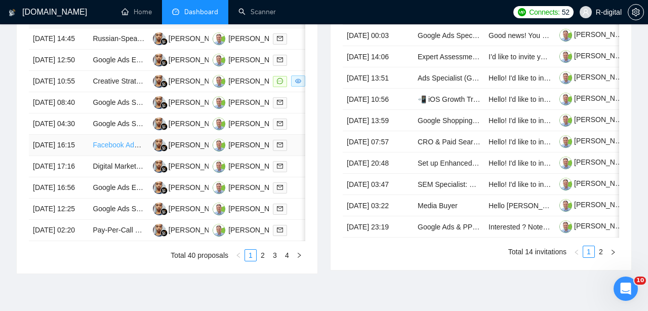
click at [102, 149] on link "Facebook Ads & Google Ads Specialist" at bounding box center [154, 145] width 122 height 8
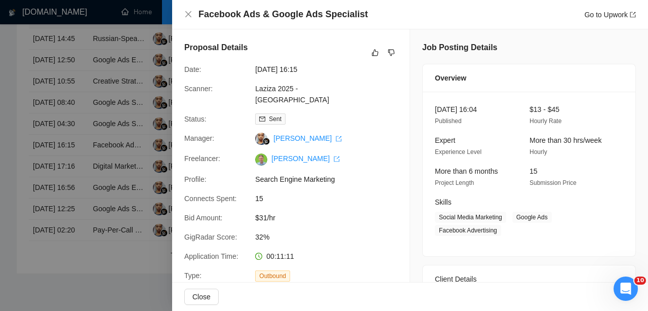
scroll to position [0, 0]
click at [378, 56] on icon "like" at bounding box center [374, 53] width 7 height 8
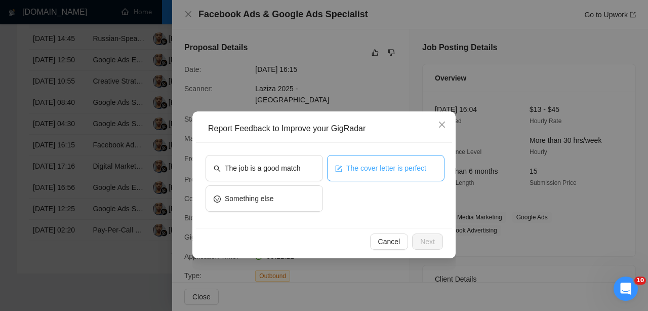
click at [386, 168] on span "The cover letter is perfect" at bounding box center [386, 167] width 80 height 11
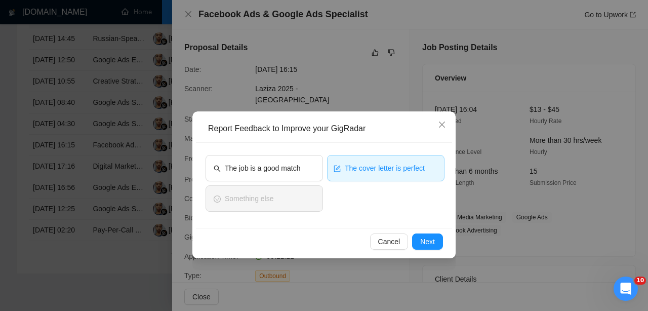
click at [293, 185] on div "The job is a good match" at bounding box center [263, 170] width 117 height 30
click at [292, 171] on span "The job is a good match" at bounding box center [262, 167] width 75 height 11
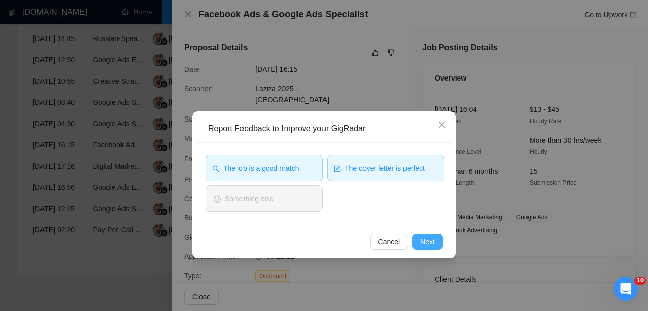
click at [427, 245] on span "Next" at bounding box center [427, 241] width 15 height 11
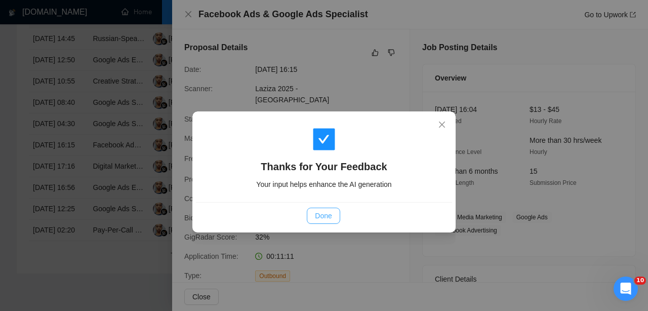
click at [324, 215] on span "Done" at bounding box center [323, 215] width 17 height 11
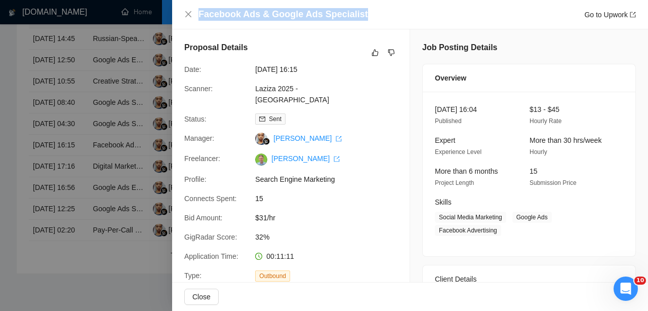
drag, startPoint x: 372, startPoint y: 15, endPoint x: 153, endPoint y: 21, distance: 219.2
click at [153, 21] on div "Facebook Ads & Google Ads Specialist Go to Upwork Proposal Details Date: [DATE]…" at bounding box center [324, 155] width 648 height 311
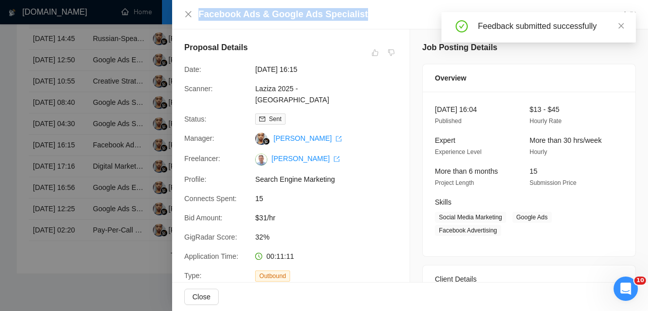
copy div "Facebook Ads & Google Ads Specialist"
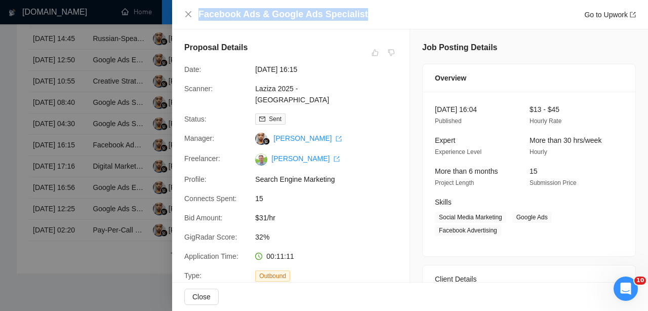
click at [61, 117] on div at bounding box center [324, 155] width 648 height 311
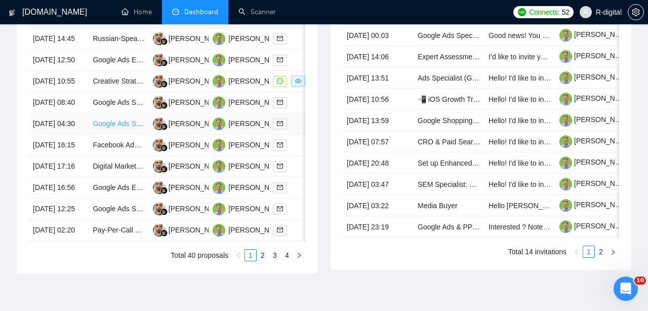
click at [98, 128] on link "Google Ads Specialist for E-commerce" at bounding box center [153, 123] width 121 height 8
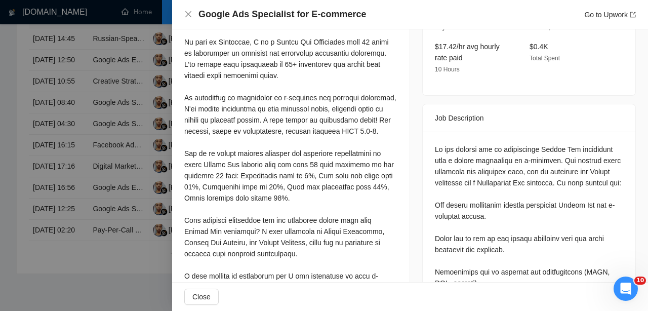
scroll to position [362, 0]
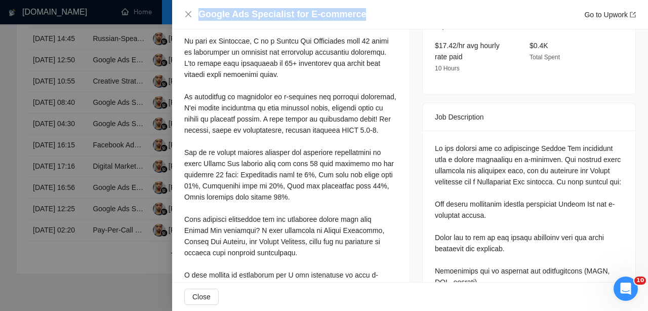
drag, startPoint x: 373, startPoint y: 20, endPoint x: 199, endPoint y: 15, distance: 174.2
click at [199, 15] on div "Google Ads Specialist for E-commerce Go to Upwork" at bounding box center [416, 14] width 437 height 13
copy h4 "Google Ads Specialist for E-commerce"
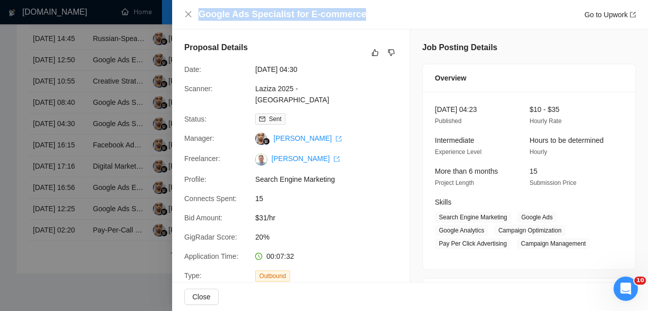
scroll to position [0, 0]
click at [373, 56] on icon "like" at bounding box center [375, 53] width 7 height 7
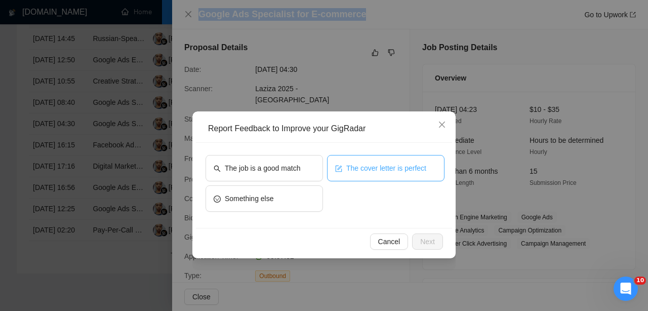
click at [363, 162] on button "The cover letter is perfect" at bounding box center [385, 168] width 117 height 26
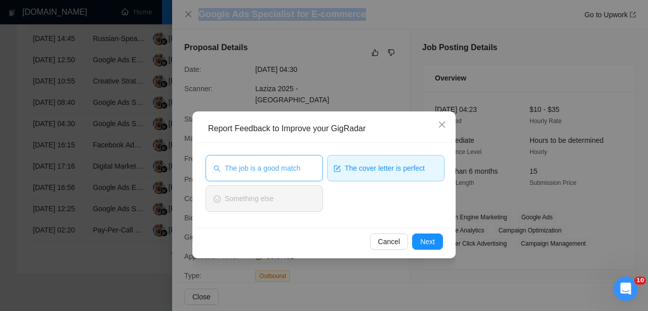
click at [282, 180] on button "The job is a good match" at bounding box center [263, 168] width 117 height 26
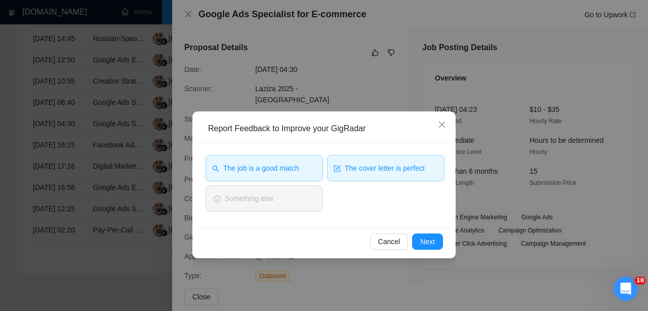
click at [430, 250] on div "Cancel Next" at bounding box center [324, 241] width 256 height 27
click at [431, 242] on span "Next" at bounding box center [427, 241] width 15 height 11
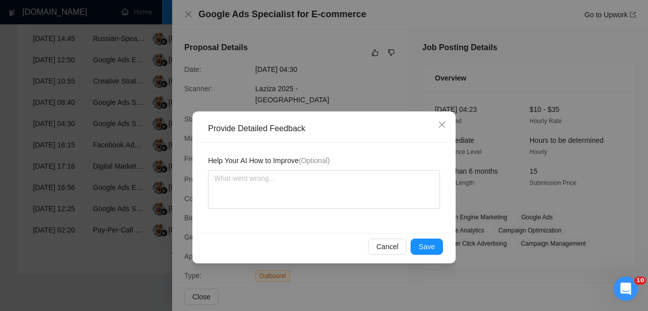
click at [431, 242] on span "Save" at bounding box center [427, 246] width 16 height 11
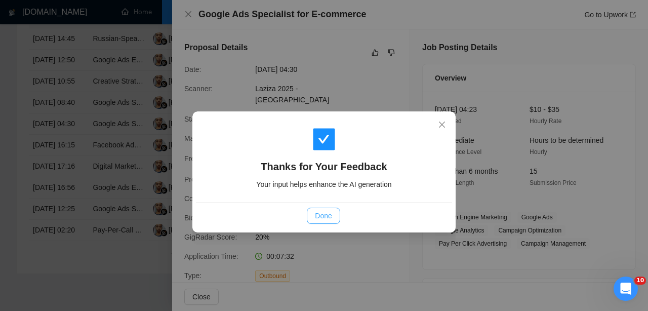
click at [328, 216] on span "Done" at bounding box center [323, 215] width 17 height 11
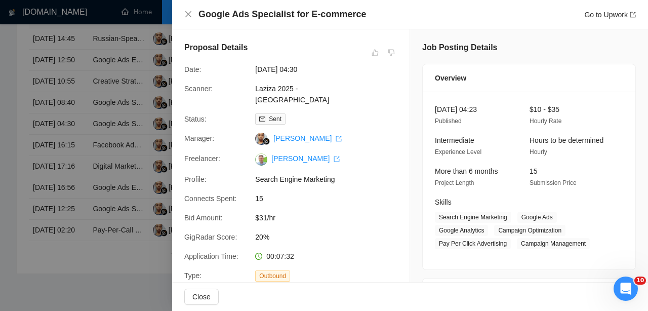
click at [106, 154] on div at bounding box center [324, 155] width 648 height 311
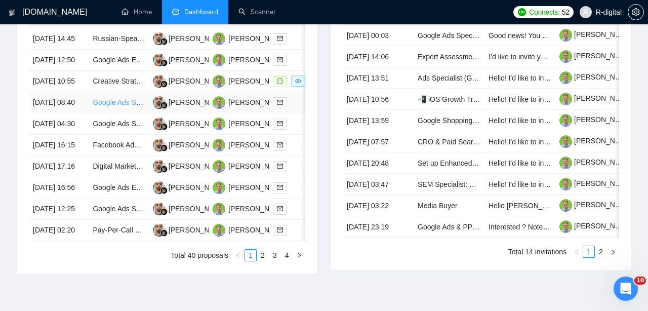
click at [95, 106] on link "Google Ads Setup for Pilates Studio" at bounding box center [149, 102] width 113 height 8
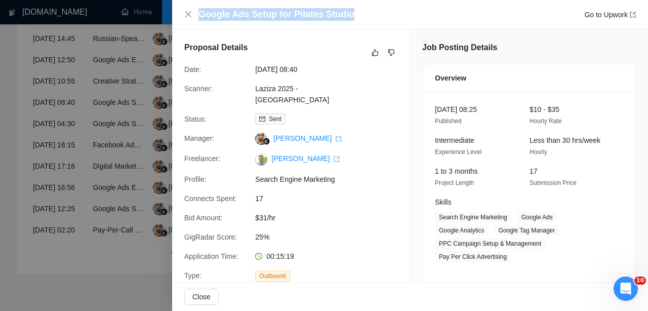
drag, startPoint x: 362, startPoint y: 16, endPoint x: 149, endPoint y: 13, distance: 212.6
click at [149, 13] on div "Google Ads Setup for Pilates Studio Go to Upwork Proposal Details Date: [DATE] …" at bounding box center [324, 155] width 648 height 311
copy div "Google Ads Setup for Pilates Studio"
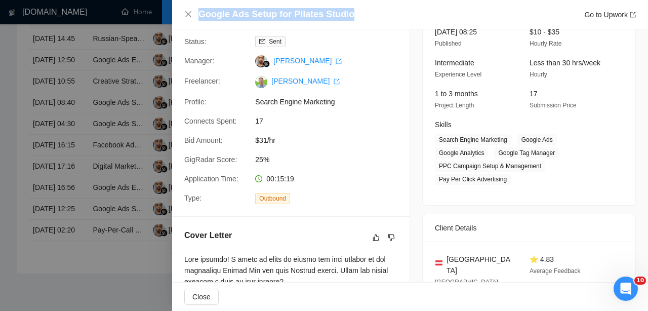
scroll to position [20, 0]
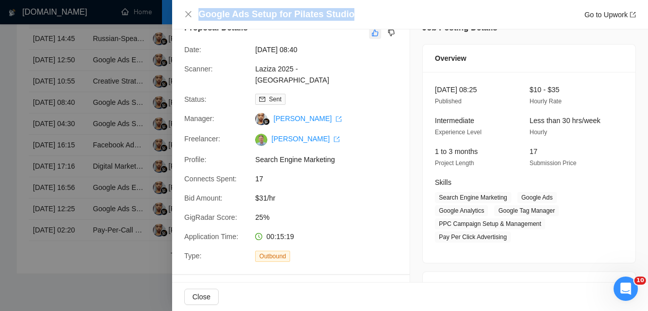
click at [373, 30] on icon "like" at bounding box center [374, 33] width 7 height 8
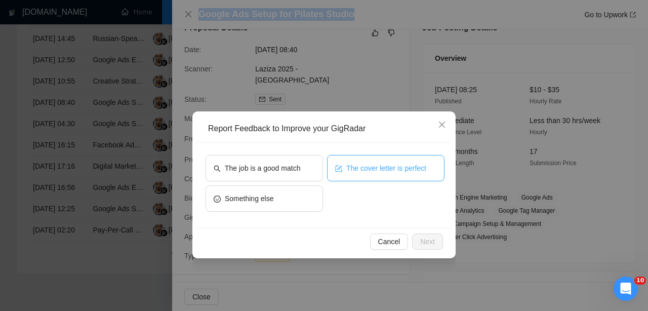
click at [355, 171] on span "The cover letter is perfect" at bounding box center [386, 167] width 80 height 11
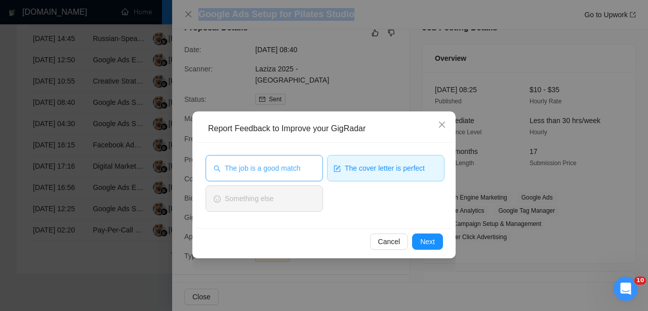
click at [290, 168] on span "The job is a good match" at bounding box center [262, 167] width 75 height 11
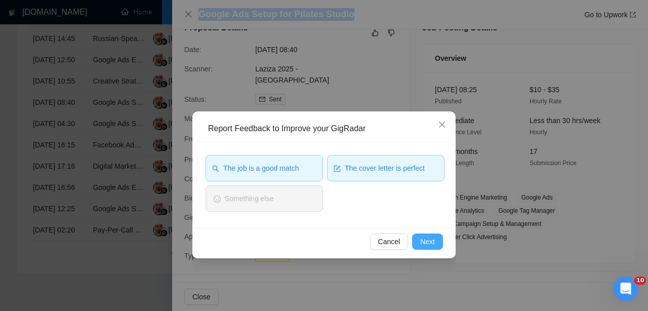
click at [426, 241] on span "Next" at bounding box center [427, 241] width 15 height 11
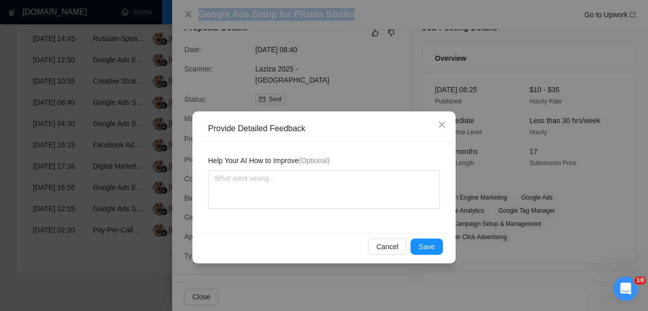
click at [426, 240] on button "Save" at bounding box center [426, 246] width 32 height 16
click at [426, 240] on div "Provide Detailed Feedback Help Your AI How to Improve (Optional) Cancel Save" at bounding box center [324, 155] width 648 height 311
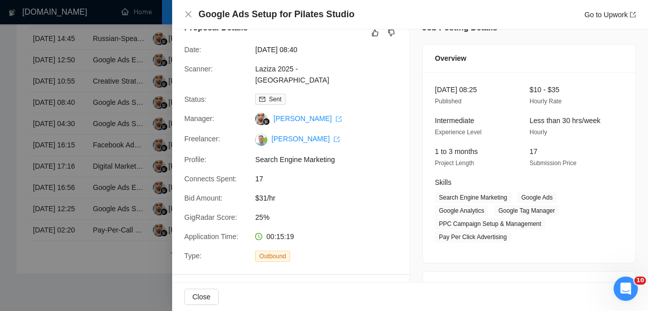
click at [153, 193] on div at bounding box center [324, 155] width 648 height 311
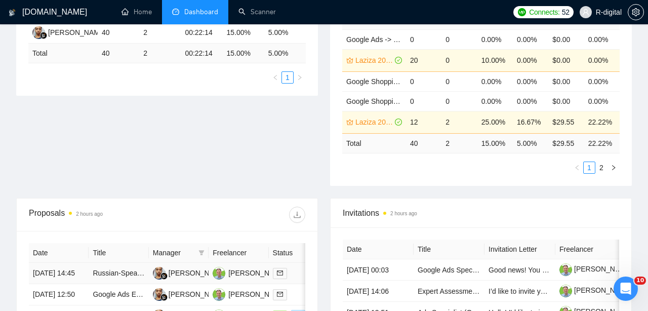
scroll to position [86, 0]
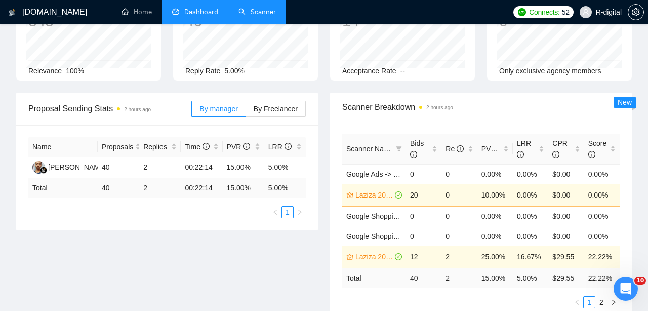
click at [259, 8] on link "Scanner" at bounding box center [256, 12] width 37 height 9
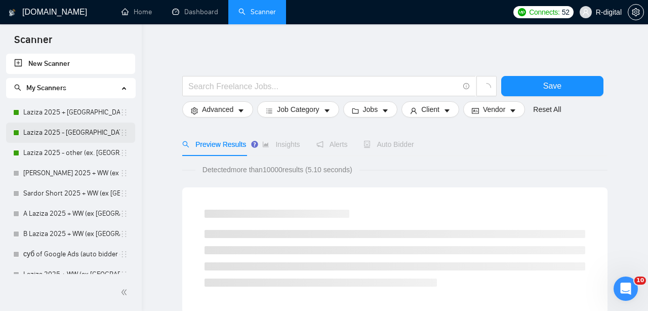
click at [67, 126] on link "Laziza 2025 - [GEOGRAPHIC_DATA]" at bounding box center [71, 132] width 97 height 20
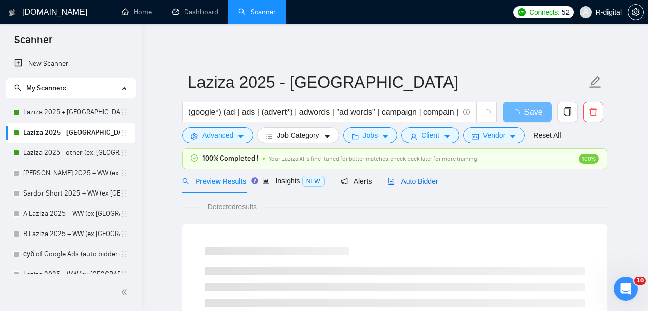
click at [438, 177] on span "Auto Bidder" at bounding box center [413, 181] width 50 height 8
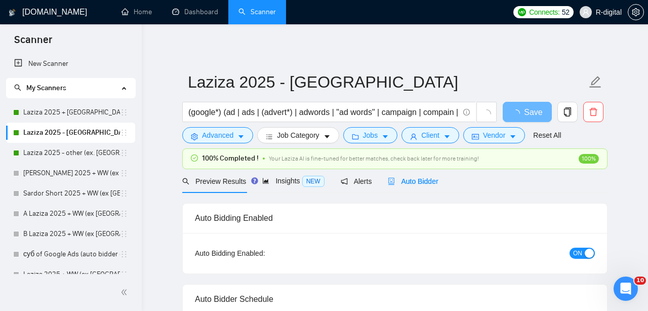
radio input "false"
radio input "true"
click at [428, 180] on span "Auto Bidder" at bounding box center [413, 181] width 50 height 8
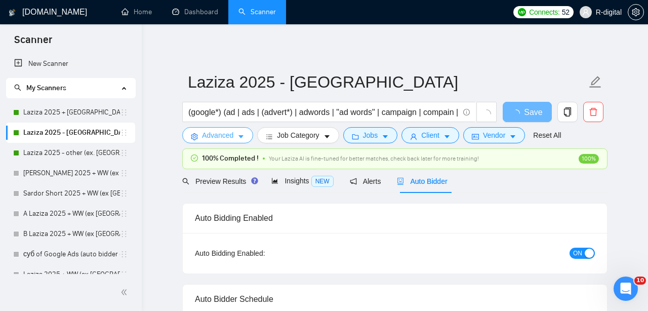
click at [206, 139] on span "Advanced" at bounding box center [217, 135] width 31 height 11
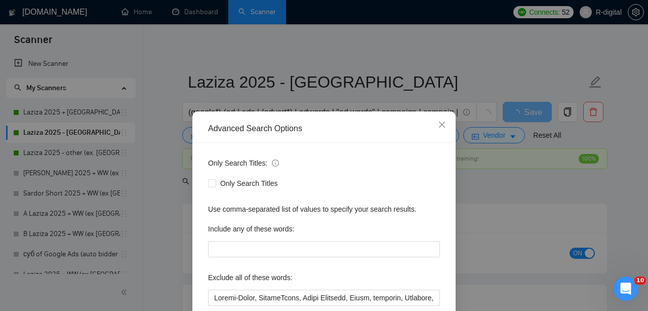
click at [479, 121] on div "Advanced Search Options Only Search Titles: Only Search Titles Use comma-separa…" at bounding box center [324, 155] width 648 height 311
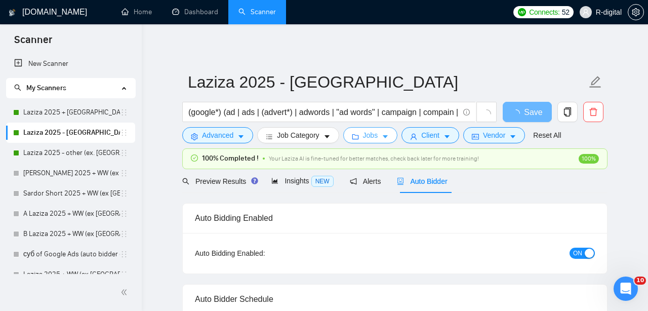
click at [352, 141] on button "Jobs" at bounding box center [370, 135] width 55 height 16
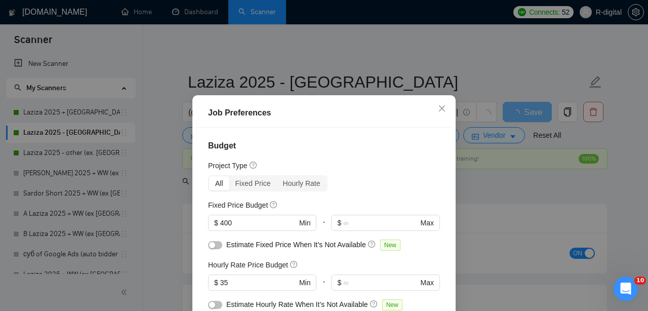
scroll to position [66, 0]
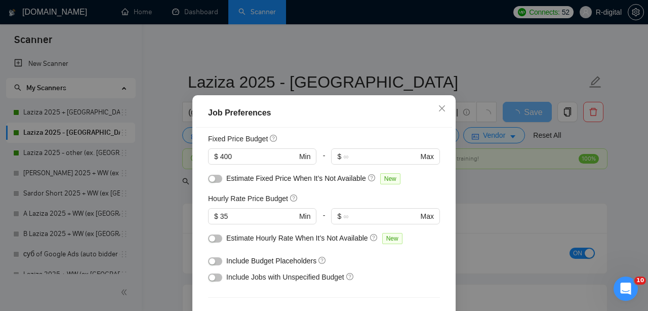
click at [558, 149] on div "Job Preferences Budget Project Type All Fixed Price Hourly Rate Fixed Price Bud…" at bounding box center [324, 155] width 648 height 311
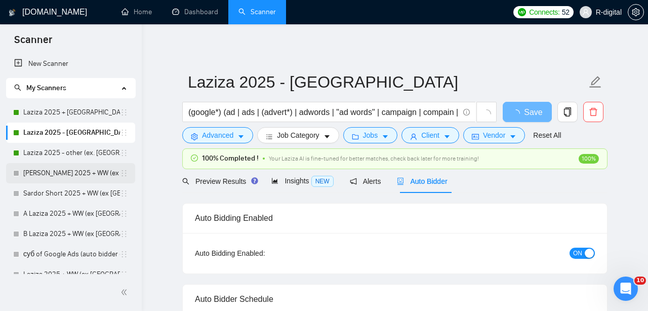
click at [63, 163] on link "[PERSON_NAME] 2025 + WW (ex [GEOGRAPHIC_DATA], [GEOGRAPHIC_DATA], [GEOGRAPHIC_D…" at bounding box center [71, 173] width 97 height 20
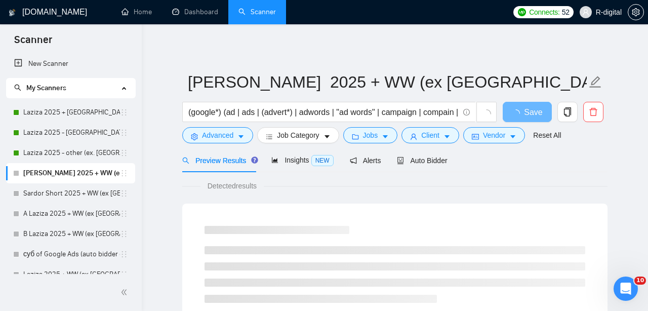
click at [51, 174] on link "[PERSON_NAME] 2025 + WW (ex [GEOGRAPHIC_DATA], [GEOGRAPHIC_DATA], [GEOGRAPHIC_D…" at bounding box center [71, 173] width 97 height 20
click at [369, 132] on span "Jobs" at bounding box center [370, 135] width 15 height 11
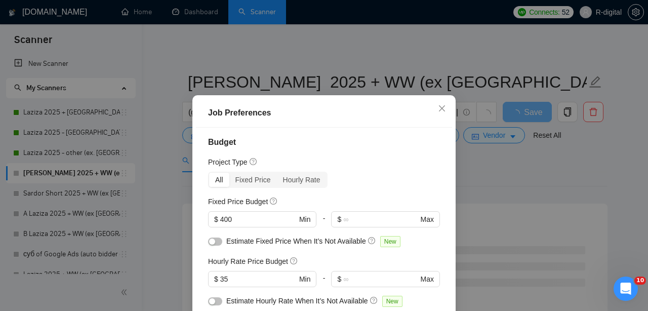
click at [110, 145] on div "Job Preferences Budget Project Type All Fixed Price Hourly Rate Fixed Price Bud…" at bounding box center [324, 155] width 648 height 311
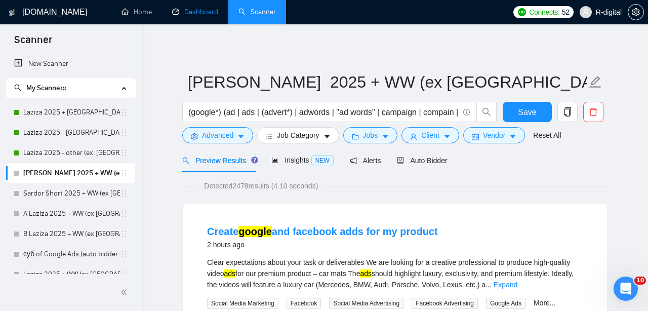
click at [196, 8] on link "Dashboard" at bounding box center [195, 12] width 46 height 9
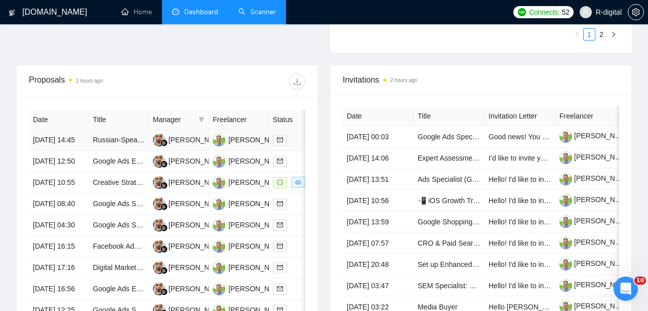
scroll to position [388, 0]
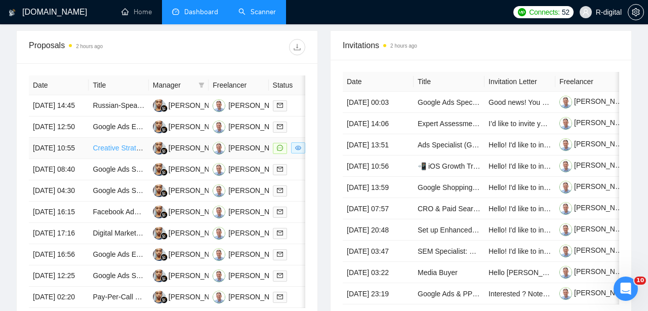
click at [112, 152] on link "Creative Strategist (DTC Ads) – Tier A Hooks & Angles to Scale CAC under $80" at bounding box center [218, 148] width 250 height 8
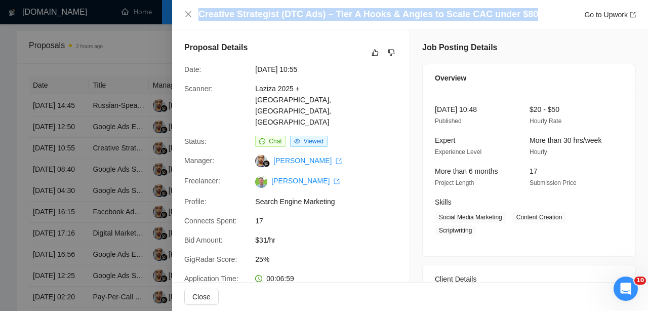
drag, startPoint x: 539, startPoint y: 14, endPoint x: 164, endPoint y: 22, distance: 375.1
click at [164, 22] on div "Creative Strategist (DTC Ads) – Tier A Hooks & Angles to Scale CAC under $80 Go…" at bounding box center [324, 155] width 648 height 311
copy div "Creative Strategist (DTC Ads) – Tier A Hooks & Angles to Scale CAC under $80"
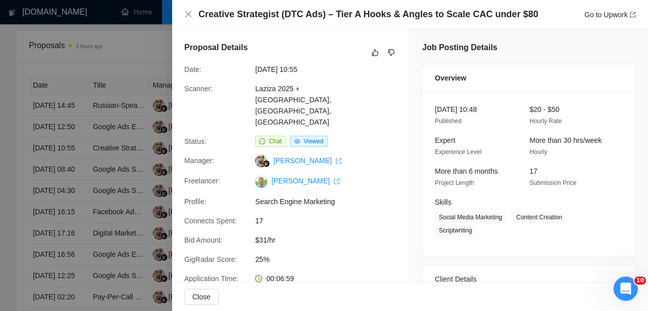
click at [152, 0] on div at bounding box center [324, 155] width 648 height 311
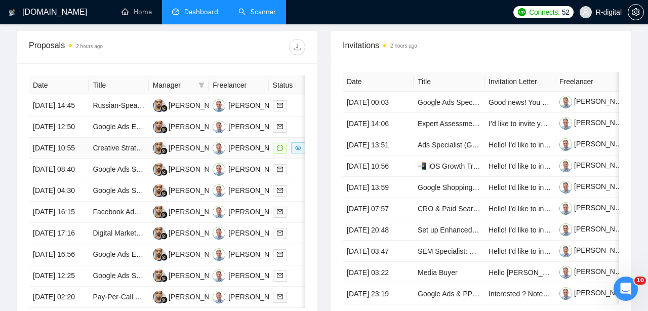
click at [72, 159] on td "[DATE] 10:55" at bounding box center [59, 148] width 60 height 21
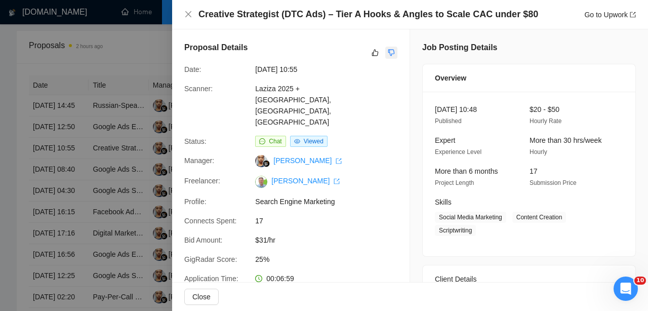
click at [389, 51] on icon "dislike" at bounding box center [391, 53] width 7 height 8
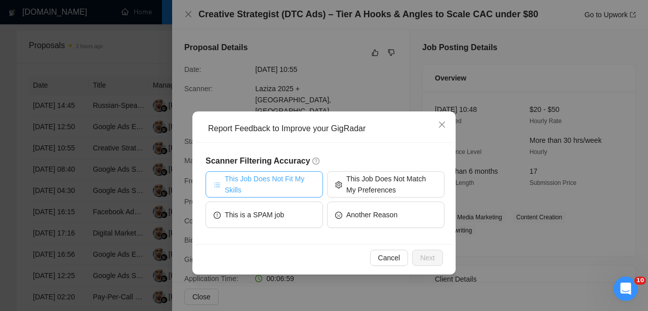
click at [269, 181] on span "This Job Does Not Fit My Skills" at bounding box center [270, 184] width 90 height 22
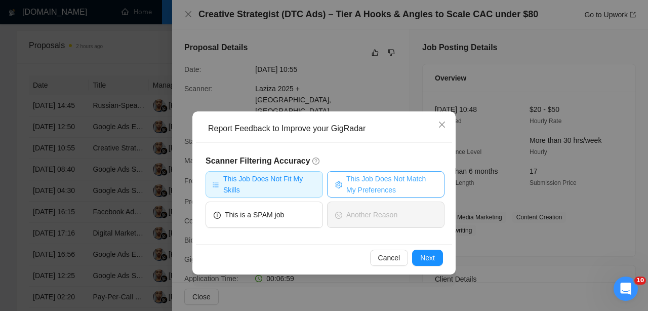
click at [365, 173] on button "This Job Does Not Match My Preferences" at bounding box center [385, 184] width 117 height 26
click at [431, 248] on div "Cancel Next" at bounding box center [324, 257] width 256 height 27
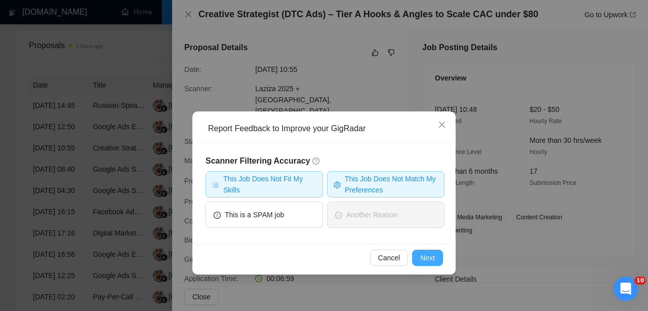
click at [426, 252] on button "Next" at bounding box center [427, 258] width 31 height 16
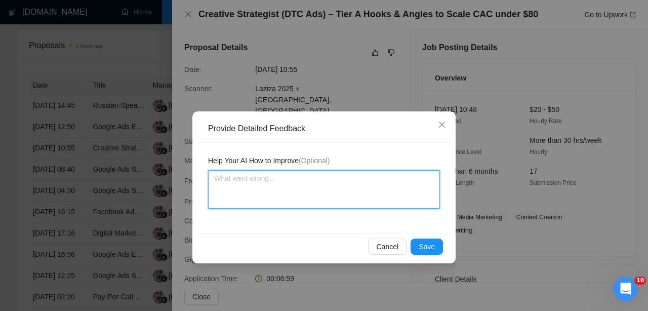
click at [380, 195] on textarea at bounding box center [324, 189] width 232 height 38
type textarea "J"
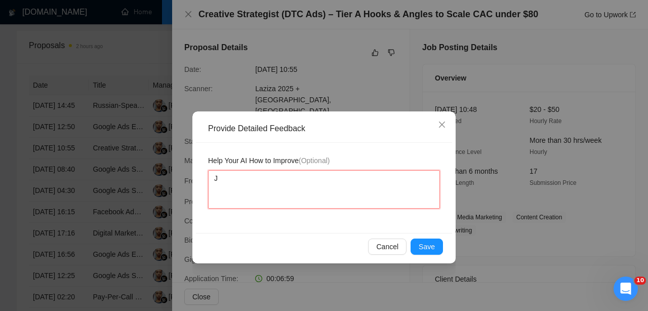
type textarea "Jo"
type textarea "Job"
type textarea "Job i"
type textarea "Job is"
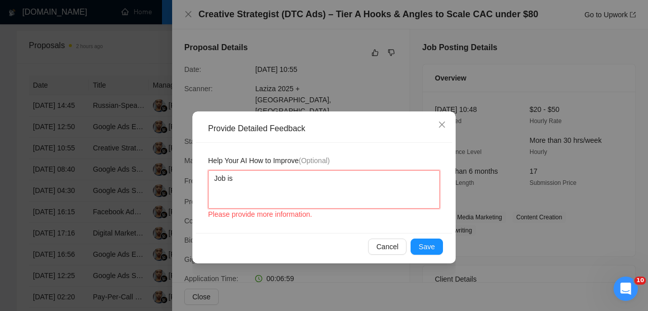
type textarea "Job is"
type textarea "Job is f"
type textarea "Job is fi"
type textarea "Job is fix"
type textarea "Job is fixe"
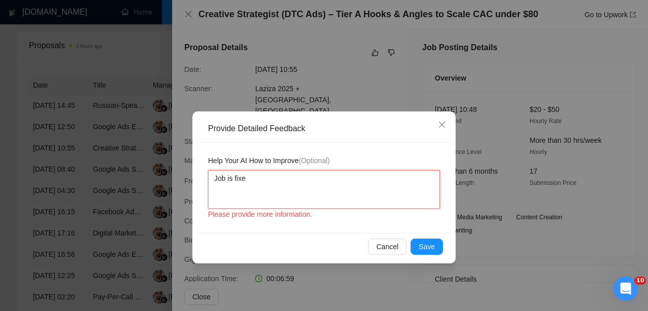
type textarea "Job is fixed"
type textarea "Job is fixed f"
type textarea "Job is fixed fo"
type textarea "Job is fixed for"
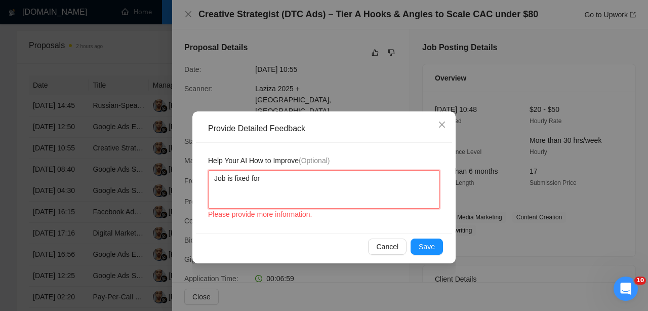
type textarea "Job is fixed for"
type textarea "Job is fixed for d"
type textarea "Job is fixed for de"
type textarea "Job is fixed for des"
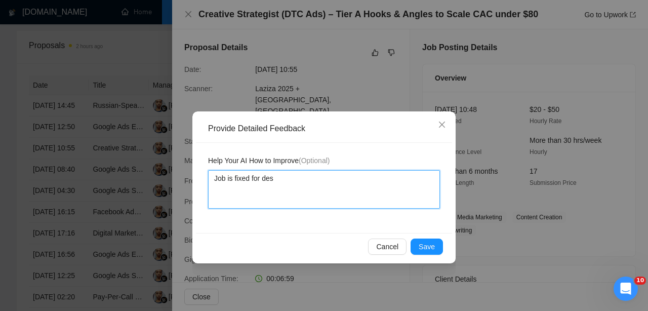
type textarea "Job is fixed for desi"
type textarea "Job is fixed for desif"
type textarea "Job is fixed for desi"
type textarea "Job is fixed for desig"
type textarea "Job is fixed for desige"
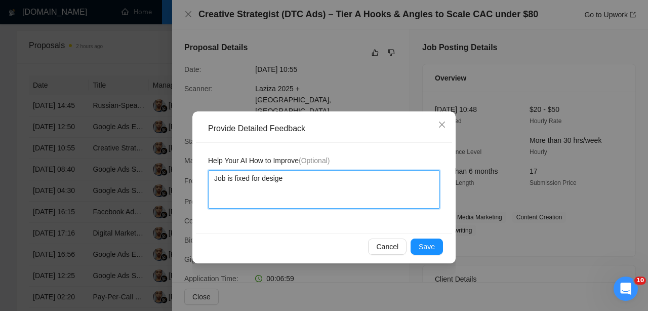
type textarea "Job is fixed for desigen"
type textarea "Job is fixed for desigenr"
type textarea "Job is fixed for designer,"
type textarea "Job is fixed for designer, t"
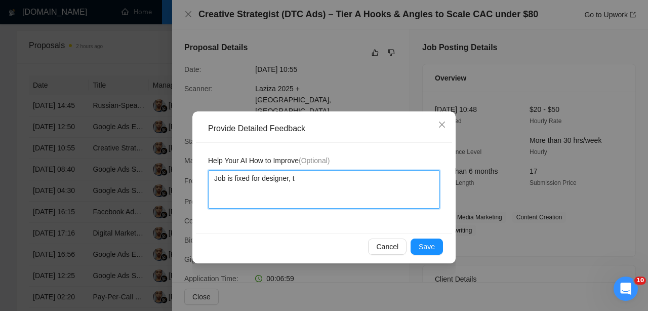
type textarea "Job is fixed for designer, th"
type textarea "Job is fixed for designer, tha"
type textarea "Job is fixed for designer, that"
type textarea "Job is fixed for designer, that i"
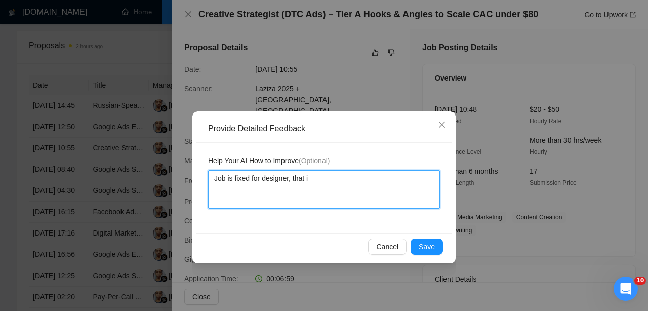
type textarea "Job is fixed for designer, that is"
type textarea "Job is fixed for designer, that is n"
type textarea "Job is fixed for designer, that is ni"
type textarea "Job is fixed for designer, that is nik"
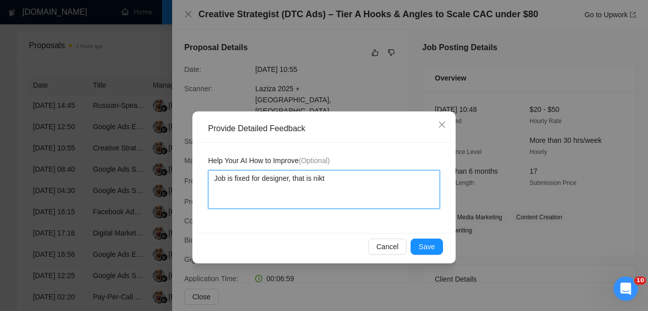
type textarea "Job is fixed for designer, that is nike"
type textarea "Job is fixed for designer, that is nik"
type textarea "Job is fixed for designer, that is ni"
type textarea "Job is fixed for designer, that is n"
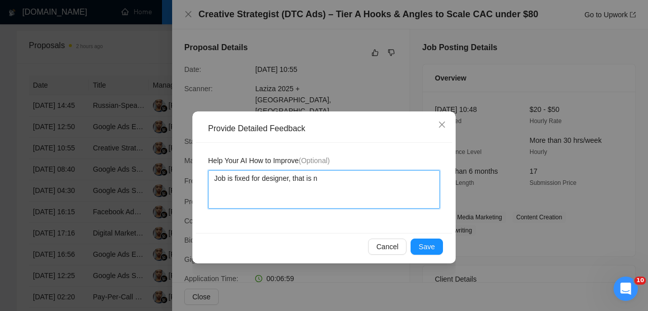
type textarea "Job is fixed for designer, that is no"
type textarea "Job is fixed for designer, that is not"
type textarea "Job is fixed for designer, that is not p"
type textarea "Job is fixed for designer, that is not pa"
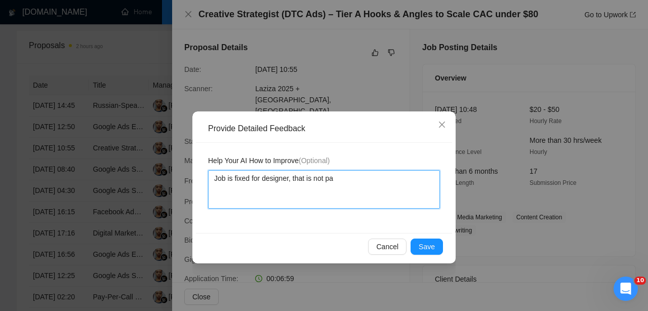
type textarea "Job is fixed for designer, that is not par"
type textarea "Job is fixed for designer, that is not part"
type textarea "Job is fixed for designer, that is not part o"
type textarea "Job is fixed for designer, that is not part of"
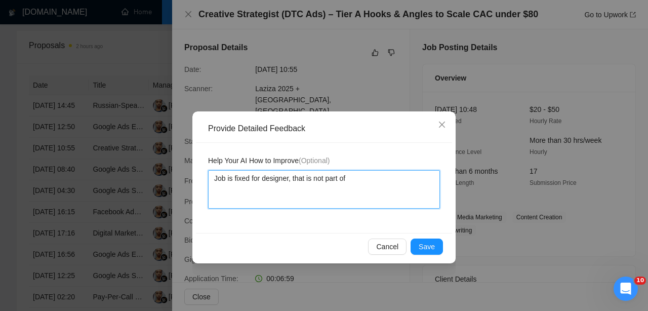
type textarea "Job is fixed for designer, that is not part of"
type textarea "Job is fixed for designer, that is not part of m"
type textarea "Job is fixed for designer, that is not part of my"
type textarea "Job is fixed for designer, that is not part of my s"
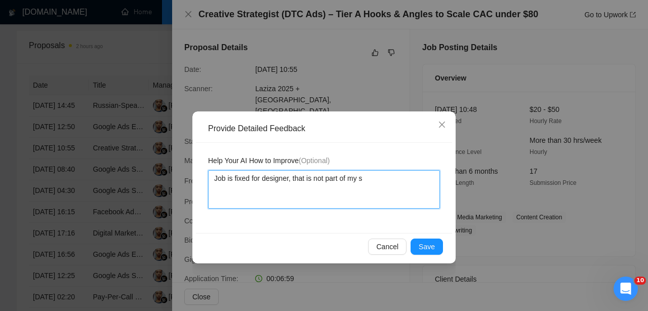
type textarea "Job is fixed for designer, that is not part of my sk"
type textarea "Job is fixed for designer, that is not part of my ski"
type textarea "Job is fixed for designer, that is not part of my skil"
type textarea "Job is fixed for designer, that is not part of my skill"
type textarea "Job is fixed for designer, that is not part of my skills"
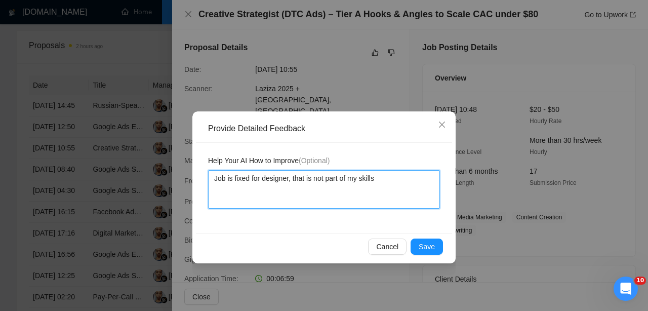
type textarea "Job is fixed for designer, that is not part of my skills,"
type textarea "Job is fixed for designer, that is not part of my skills, d"
type textarea "Job is fixed for designer, that is not part of my skills, do"
type textarea "Job is fixed for designer, that is not part of my skills, don"
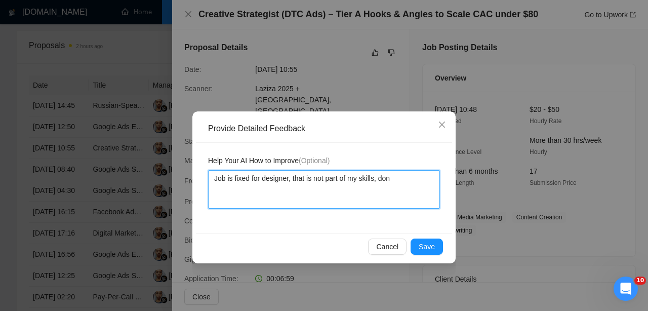
type textarea "Job is fixed for designer, that is not part of my skills, dont"
type textarea "Job is fixed for designer, that is not part of my skills, don't"
type textarea "Job is fixed for designer, that is not part of my skills, don't a"
type textarea "Job is fixed for designer, that is not part of my skills, don't ap"
type textarea "Job is fixed for designer, that is not part of my skills, don't app"
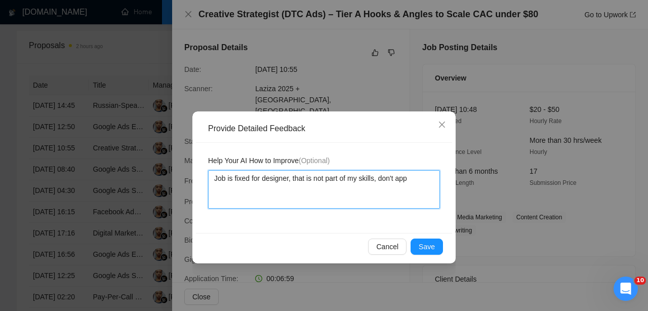
type textarea "Job is fixed for designer, that is not part of my skills, don't appl"
type textarea "Job is fixed for designer, that is not part of my skills, don't apply"
type textarea "Job is fixed for designer, that is not part of my skills, don't apply f"
type textarea "Job is fixed for designer, that is not part of my skills, don't apply fo"
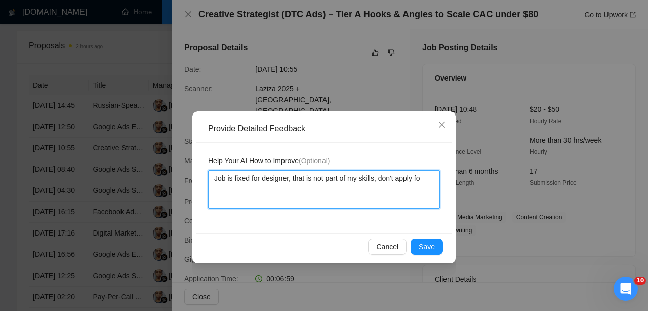
type textarea "Job is fixed for designer, that is not part of my skills, don't apply for"
type textarea "Job is fixed for designer, that is not part of my skills, don't apply for sa"
type textarea "Job is fixed for designer, that is not part of my skills, don't apply for [PERS…"
type textarea "Job is fixed for designer, that is not part of my skills, don't apply for same"
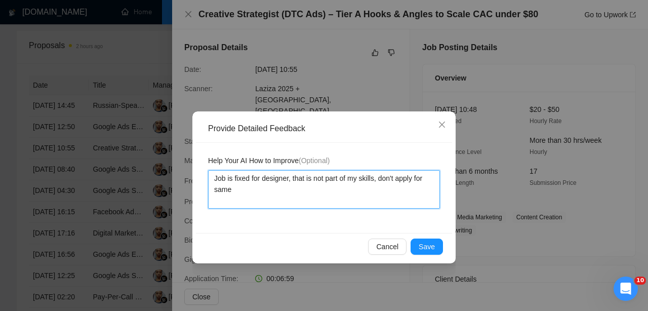
type textarea "Job is fixed for designer, that is not part of my skills, don't apply for same"
type textarea "Job is fixed for designer, that is not part of my skills, don't apply for same k"
type textarea "Job is fixed for designer, that is not part of my skills, don't apply for same …"
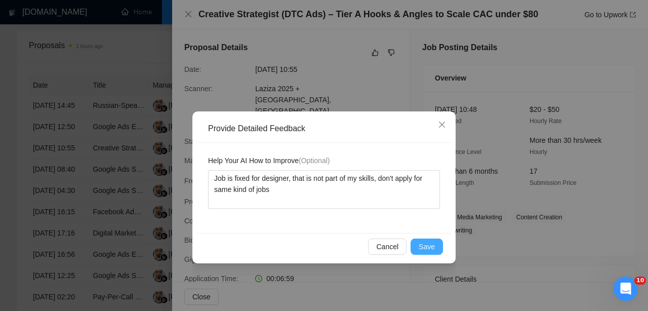
click at [430, 253] on button "Save" at bounding box center [426, 246] width 32 height 16
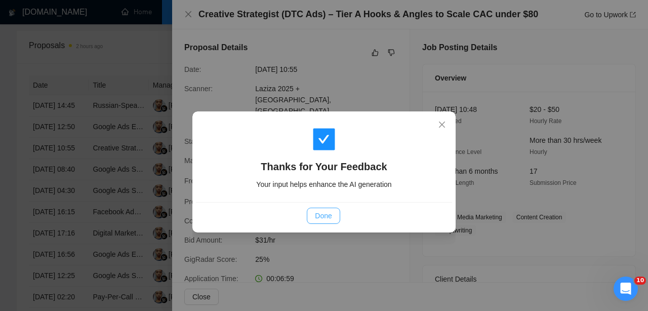
click at [336, 218] on button "Done" at bounding box center [323, 215] width 33 height 16
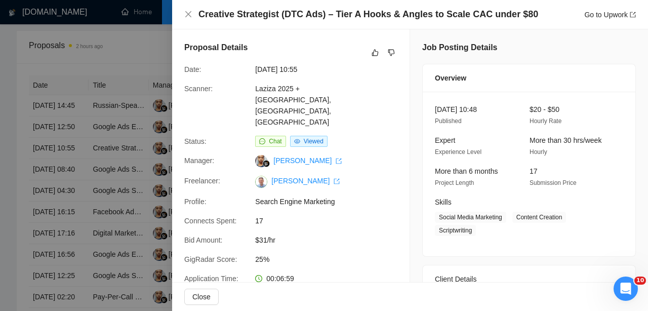
click at [134, 202] on div at bounding box center [324, 155] width 648 height 311
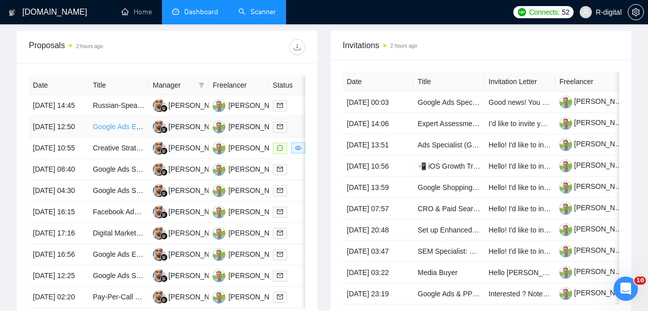
click at [101, 131] on link "Google Ads Expert for High-End Haircare E-Commerce Brand" at bounding box center [190, 126] width 194 height 8
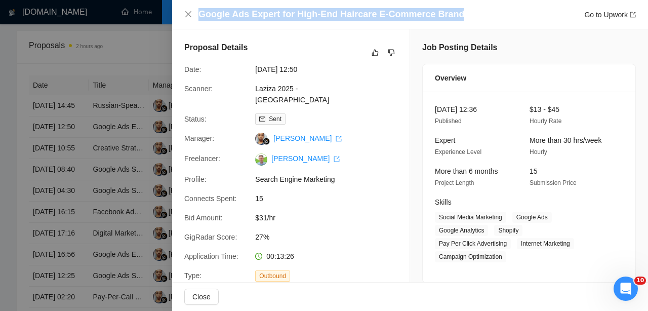
drag, startPoint x: 196, startPoint y: 14, endPoint x: 465, endPoint y: 21, distance: 268.8
click at [465, 21] on div "Google Ads Expert for High-End Haircare E-Commerce Brand Go to Upwork" at bounding box center [410, 14] width 476 height 29
click at [466, 18] on div "Google Ads Expert for High-End Haircare E-Commerce Brand Go to Upwork" at bounding box center [416, 14] width 437 height 13
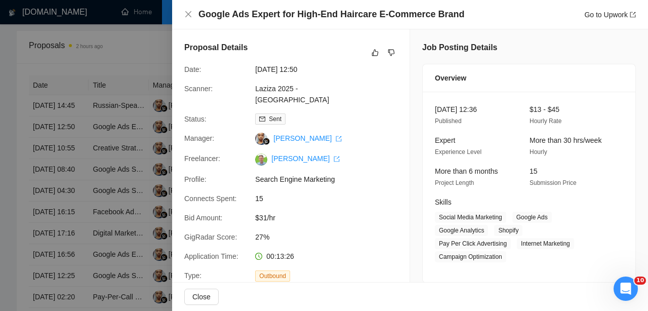
click at [466, 18] on div "Google Ads Expert for High-End Haircare E-Commerce Brand Go to Upwork" at bounding box center [416, 14] width 437 height 13
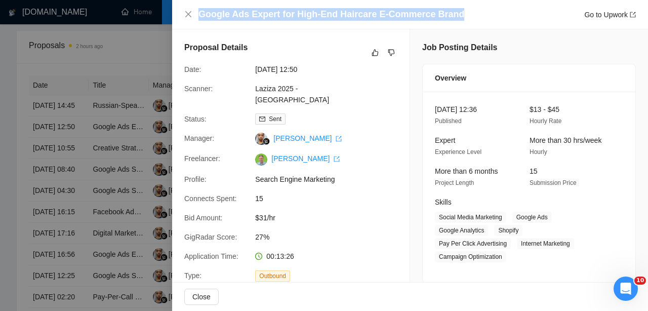
click at [466, 18] on div "Google Ads Expert for High-End Haircare E-Commerce Brand Go to Upwork" at bounding box center [416, 14] width 437 height 13
click at [370, 55] on button "button" at bounding box center [375, 53] width 12 height 12
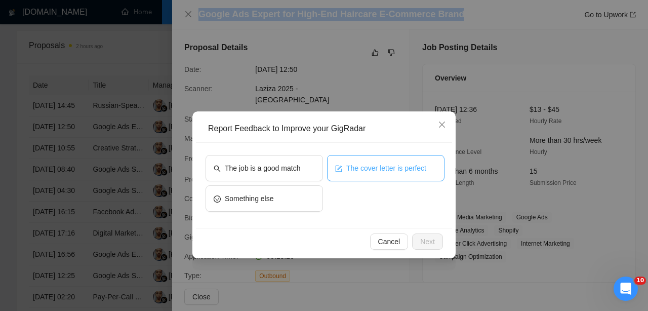
click at [376, 176] on button "The cover letter is perfect" at bounding box center [385, 168] width 117 height 26
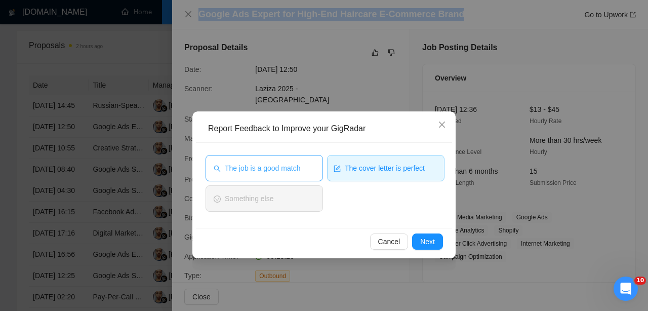
click at [283, 173] on span "The job is a good match" at bounding box center [262, 167] width 75 height 11
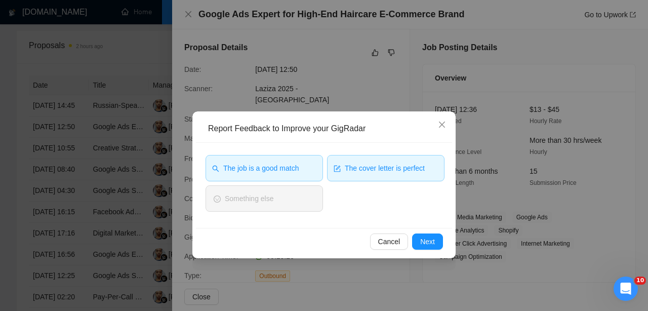
click at [425, 252] on div "Cancel Next" at bounding box center [324, 241] width 256 height 27
click at [426, 246] on span "Next" at bounding box center [427, 241] width 15 height 11
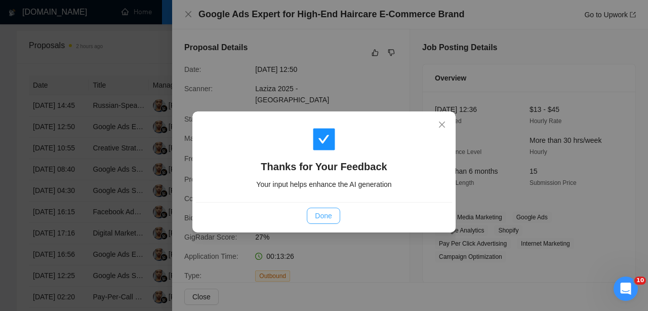
click at [336, 218] on button "Done" at bounding box center [323, 215] width 33 height 16
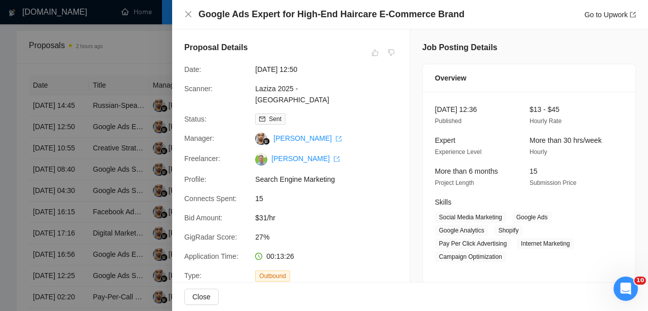
click at [115, 131] on div at bounding box center [324, 155] width 648 height 311
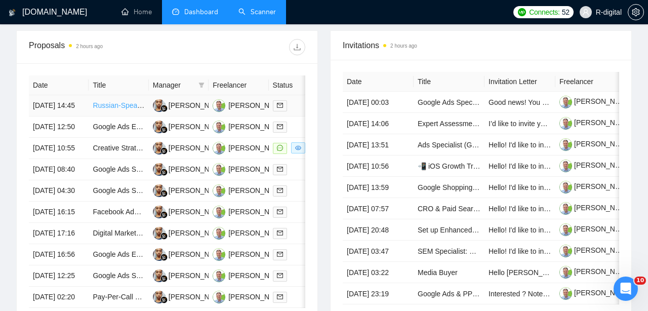
click at [110, 109] on link "Russian-Speaking Google Ads Specialist for Drip Coffee Campaigns" at bounding box center [200, 105] width 214 height 8
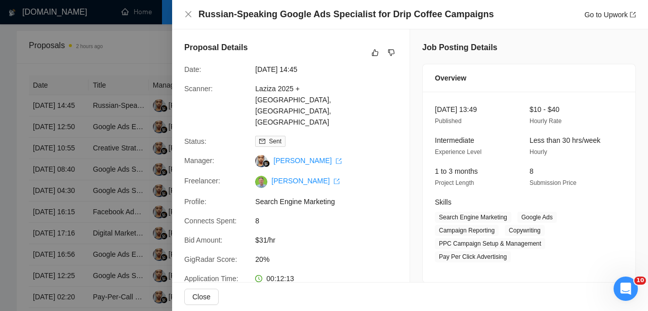
click at [278, 14] on h4 "Russian-Speaking Google Ads Specialist for Drip Coffee Campaigns" at bounding box center [345, 14] width 295 height 13
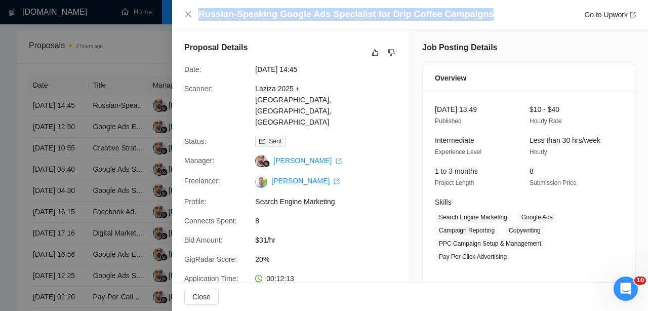
click at [278, 14] on h4 "Russian-Speaking Google Ads Specialist for Drip Coffee Campaigns" at bounding box center [345, 14] width 295 height 13
copy h4 "Russian-Speaking Google Ads Specialist for Drip Coffee Campaigns"
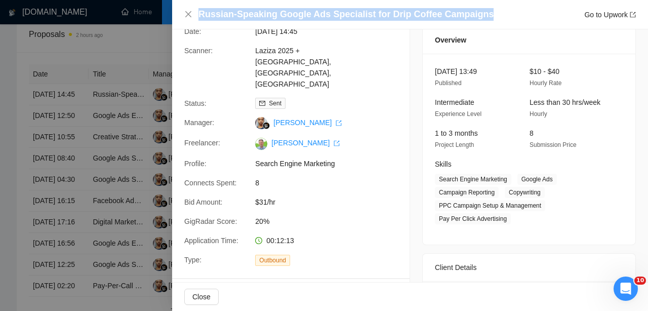
scroll to position [8, 0]
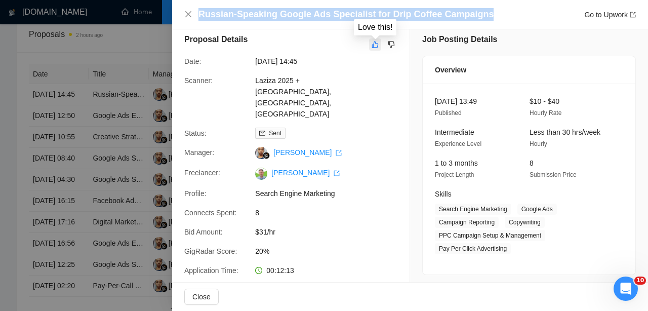
click at [378, 49] on button "button" at bounding box center [375, 44] width 12 height 12
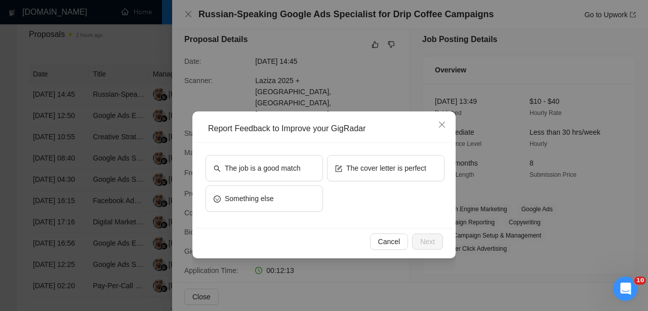
click at [381, 154] on div "The job is a good match The cover letter is perfect Something else" at bounding box center [324, 185] width 256 height 85
click at [364, 171] on span "The cover letter is perfect" at bounding box center [386, 167] width 80 height 11
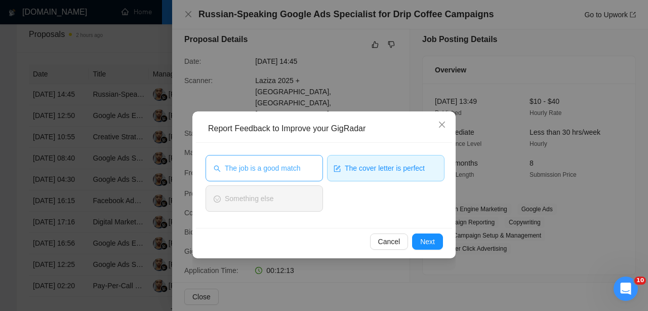
click at [300, 175] on button "The job is a good match" at bounding box center [263, 168] width 117 height 26
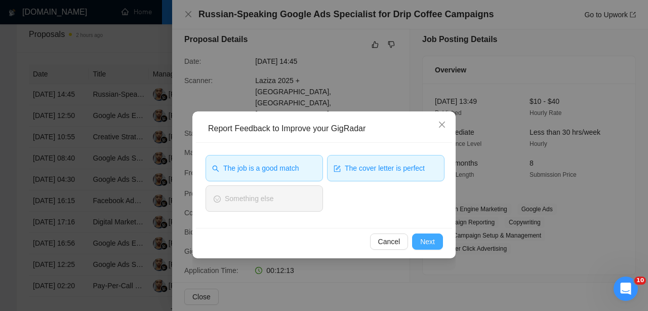
click at [432, 242] on span "Next" at bounding box center [427, 241] width 15 height 11
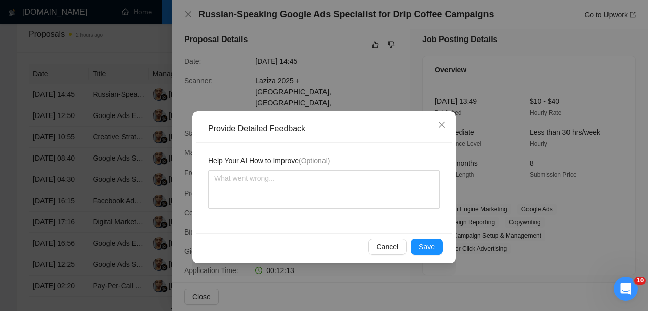
click at [432, 242] on span "Save" at bounding box center [427, 246] width 16 height 11
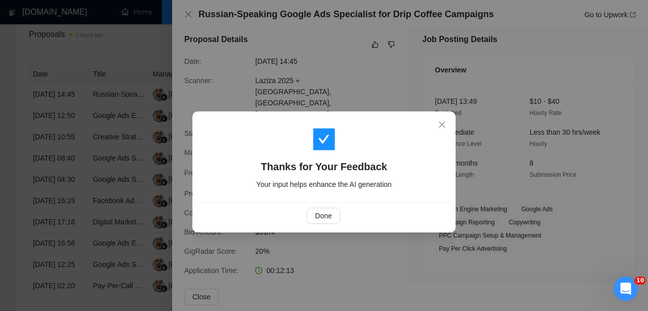
click at [432, 242] on div "Thanks for Your Feedback Your input helps enhance the AI generation Done" at bounding box center [324, 155] width 648 height 311
